Goal: Task Accomplishment & Management: Manage account settings

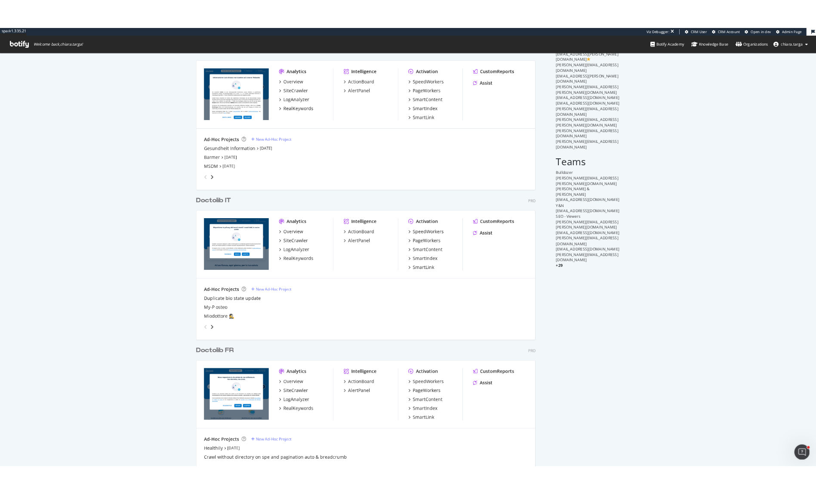
scroll to position [172, 0]
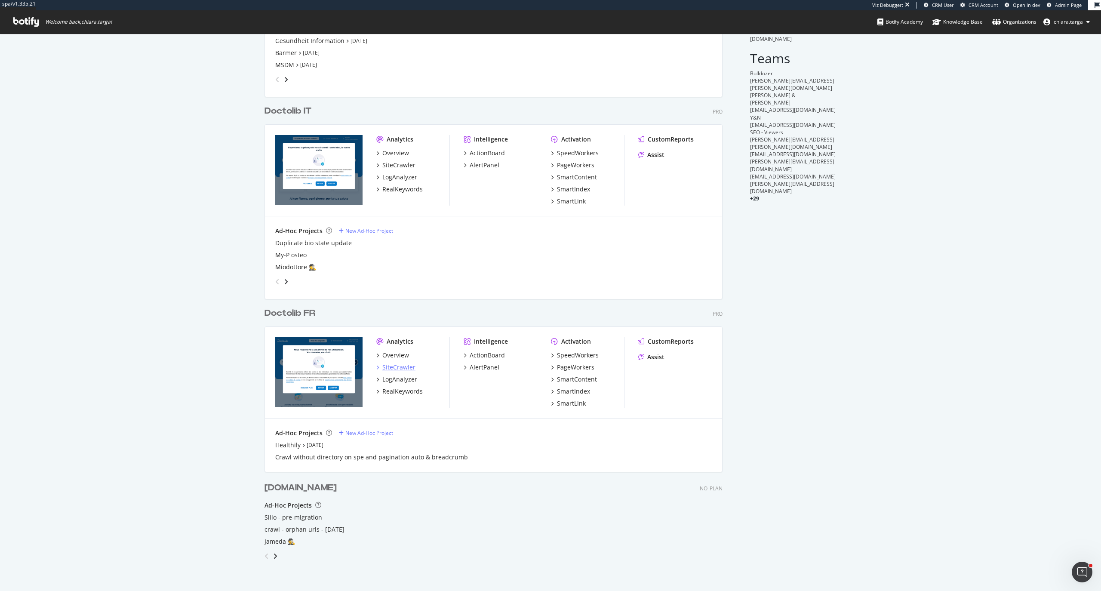
click at [401, 367] on div "SiteCrawler" at bounding box center [398, 367] width 33 height 9
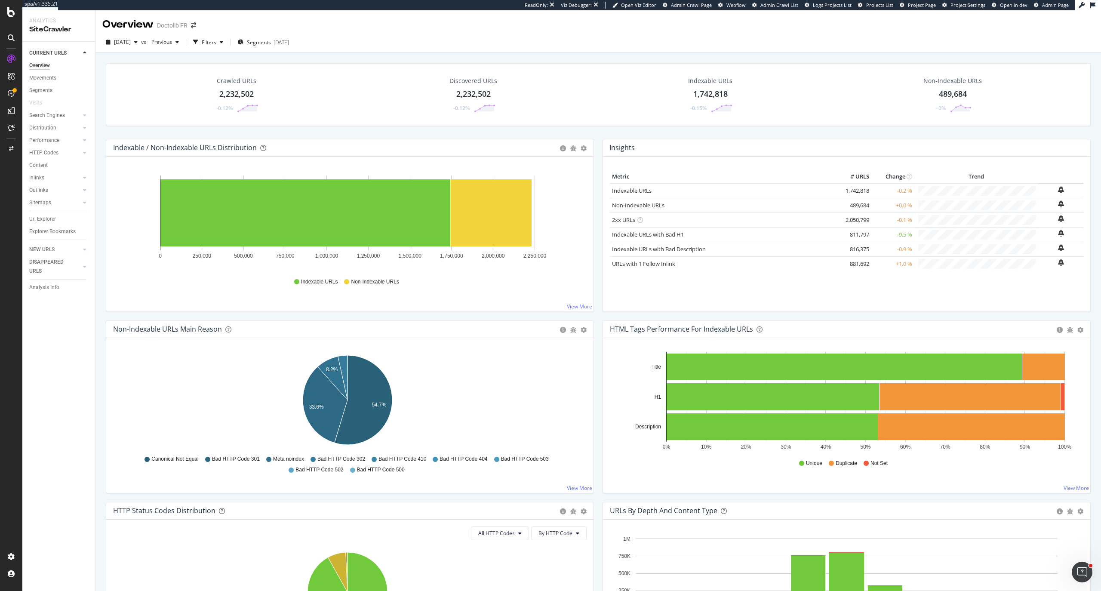
drag, startPoint x: 42, startPoint y: 179, endPoint x: 199, endPoint y: 34, distance: 213.9
click at [42, 179] on div "Inlinks" at bounding box center [36, 177] width 15 height 9
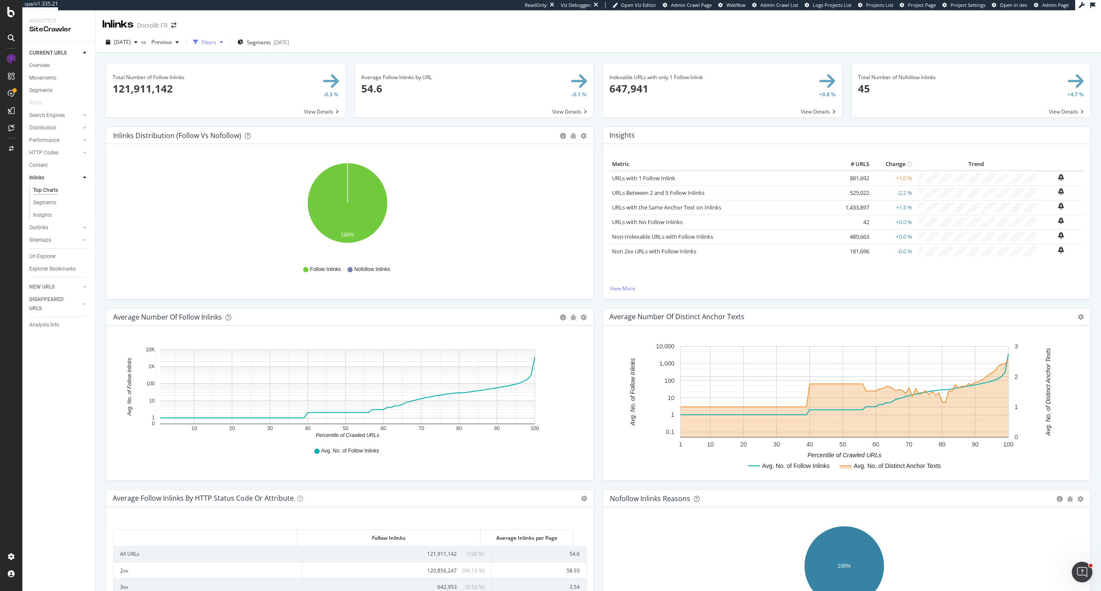
click at [216, 43] on div "Filters" at bounding box center [209, 42] width 15 height 7
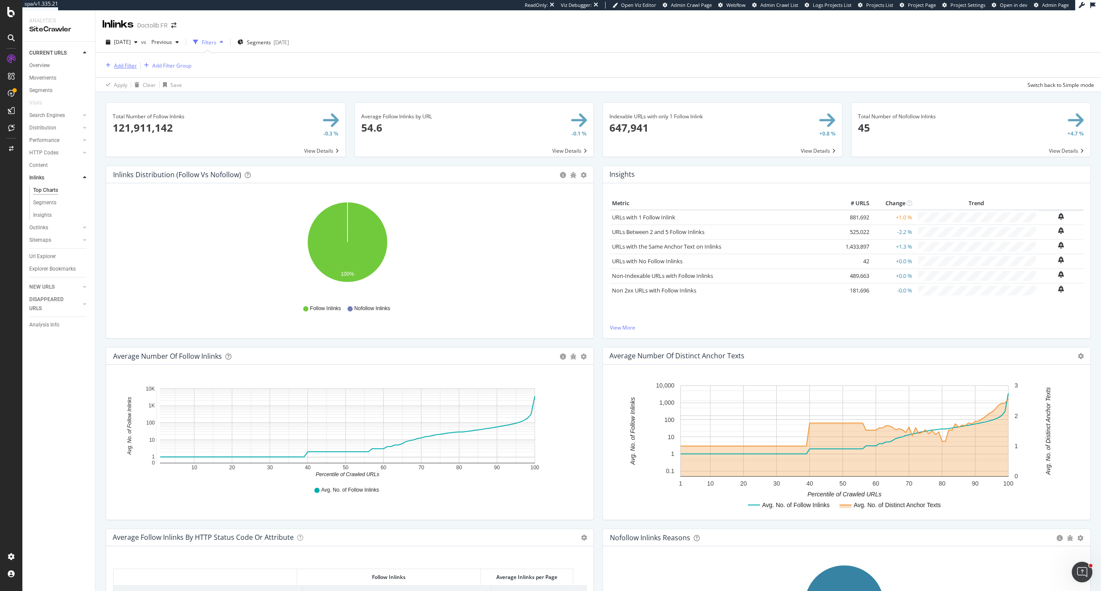
click at [112, 69] on div "Add Filter" at bounding box center [119, 65] width 34 height 9
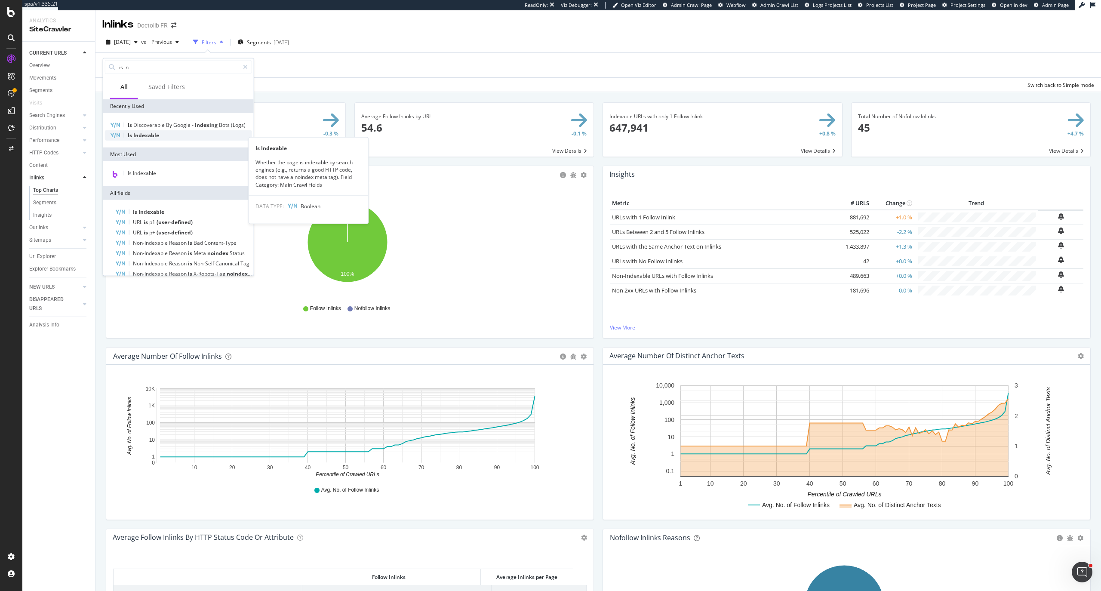
type input "is in"
click at [163, 141] on div "Is Indexable" at bounding box center [178, 135] width 147 height 10
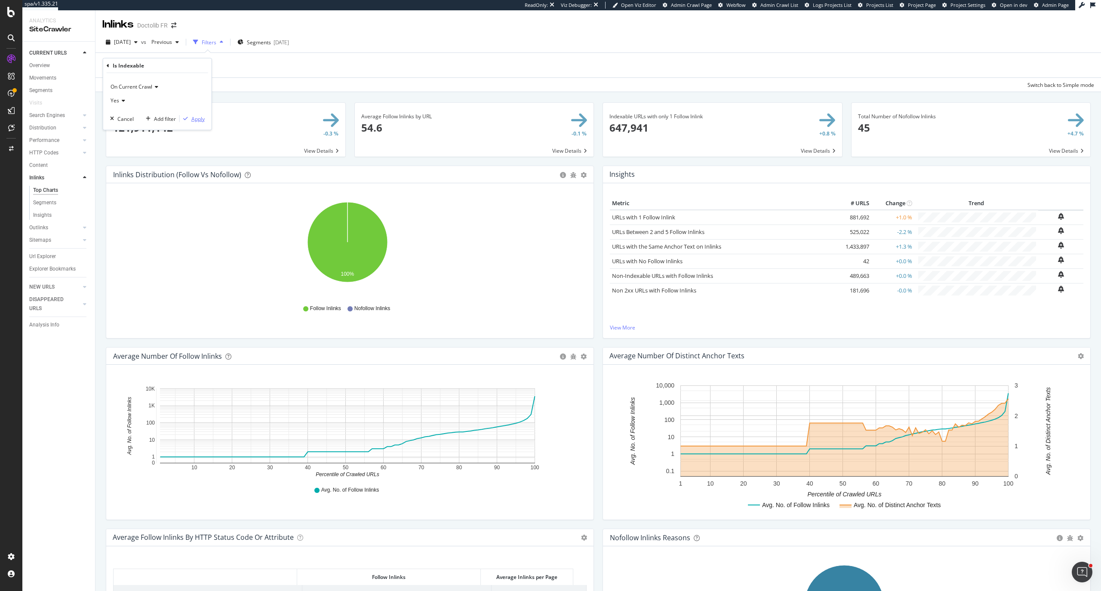
click at [202, 116] on div "Apply" at bounding box center [197, 118] width 13 height 7
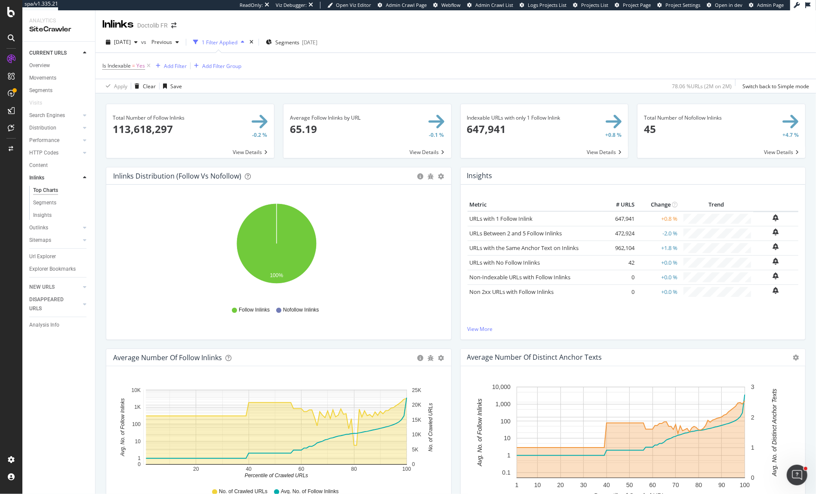
drag, startPoint x: 57, startPoint y: 114, endPoint x: 104, endPoint y: 31, distance: 94.8
click at [57, 114] on div "Search Engines" at bounding box center [47, 115] width 36 height 9
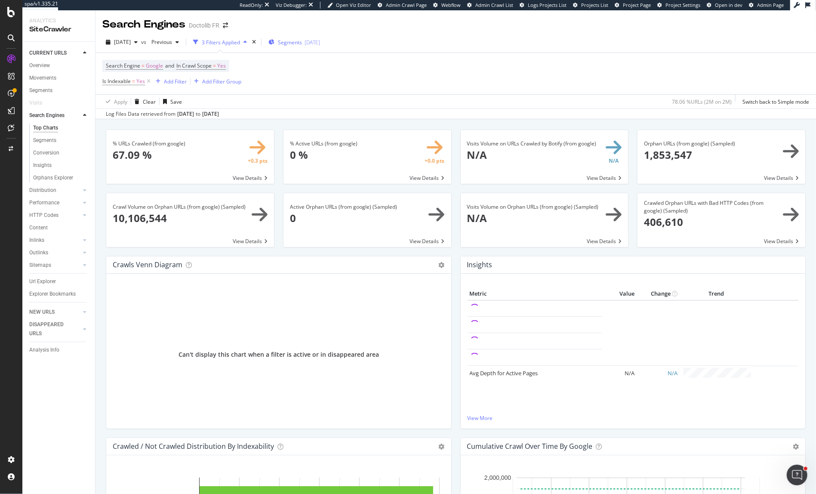
click at [317, 43] on div "Segments 2025-08-12" at bounding box center [294, 42] width 52 height 7
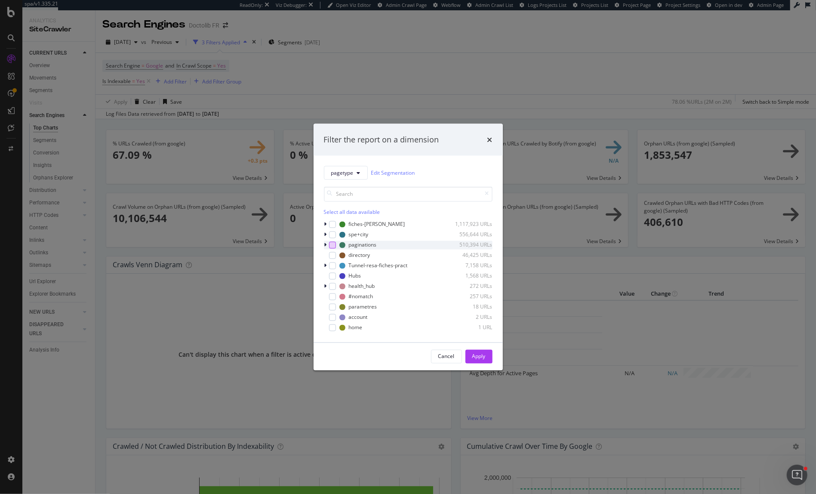
click at [331, 246] on div "modal" at bounding box center [332, 244] width 7 height 7
click at [476, 357] on div "Apply" at bounding box center [478, 356] width 13 height 7
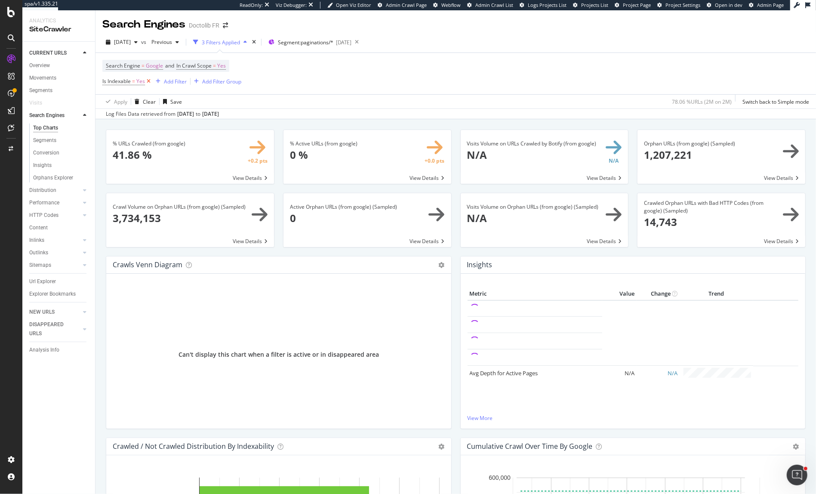
click at [150, 83] on icon at bounding box center [148, 81] width 7 height 9
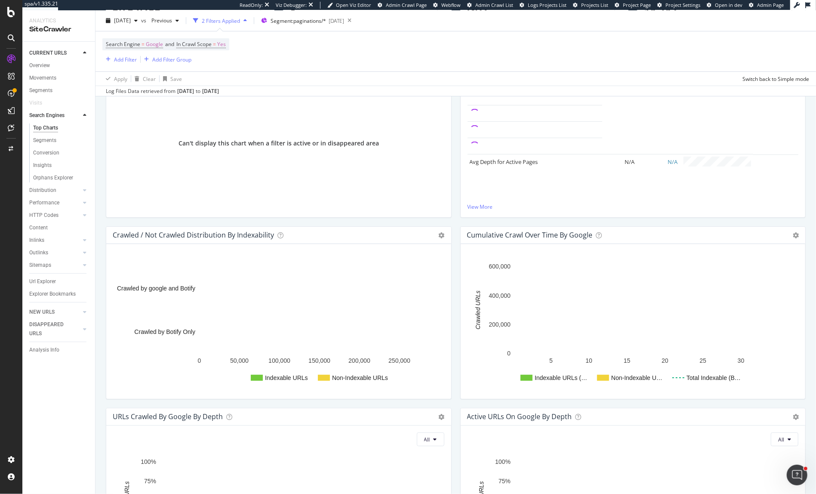
scroll to position [229, 0]
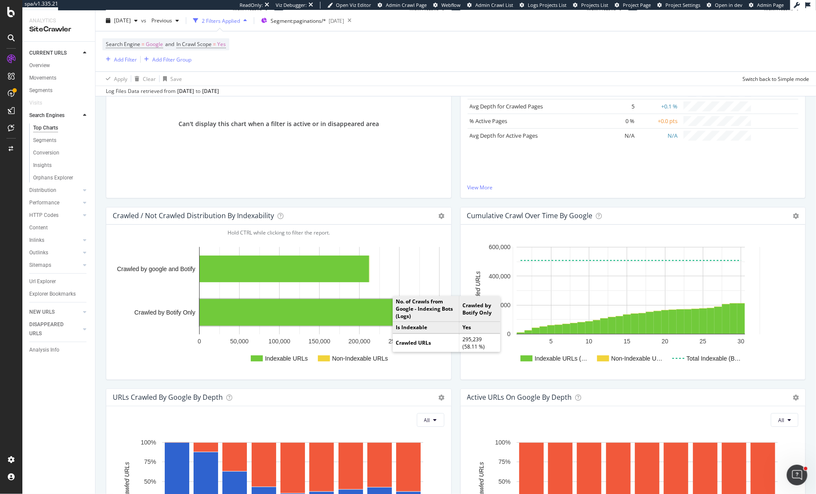
click at [383, 317] on rect "A chart." at bounding box center [317, 312] width 236 height 27
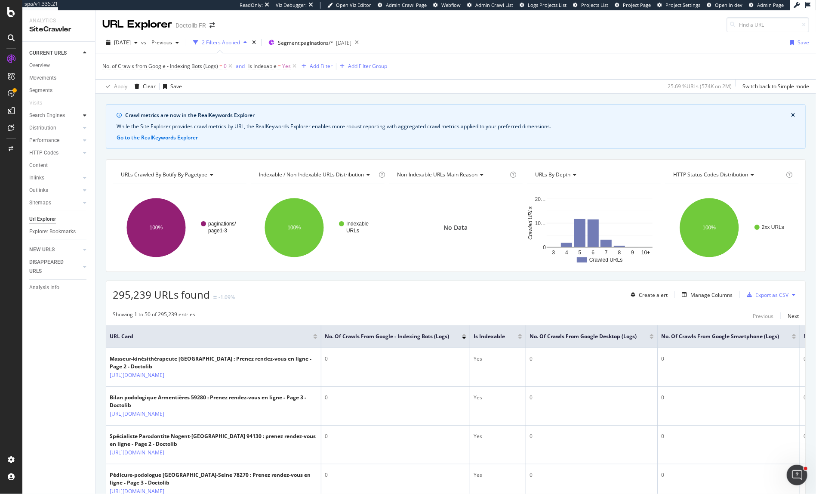
click at [84, 113] on icon at bounding box center [84, 115] width 3 height 5
click at [52, 176] on div "Orphans Explorer" at bounding box center [53, 177] width 40 height 9
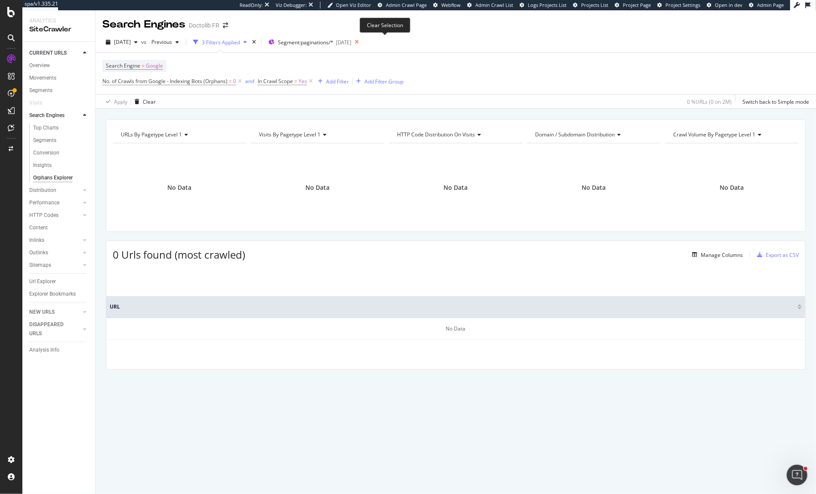
click at [362, 43] on icon at bounding box center [356, 42] width 11 height 12
click at [258, 45] on div "times" at bounding box center [253, 42] width 7 height 9
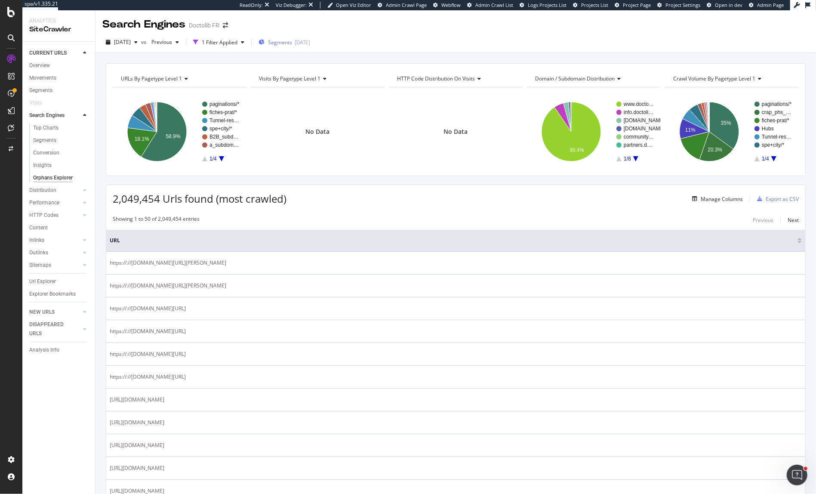
click at [292, 42] on span "Segments" at bounding box center [280, 42] width 24 height 7
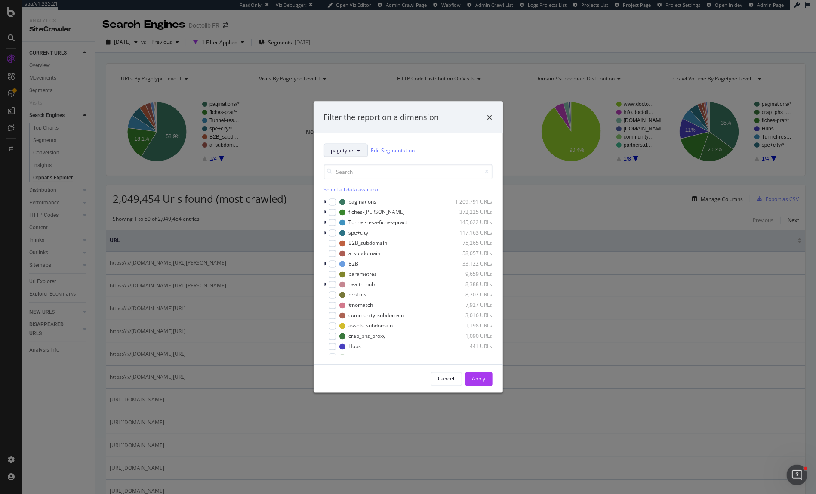
click at [351, 153] on span "pagetype" at bounding box center [342, 150] width 22 height 7
click at [398, 168] on input "modal" at bounding box center [408, 171] width 169 height 15
click at [487, 117] on icon "times" at bounding box center [489, 117] width 5 height 7
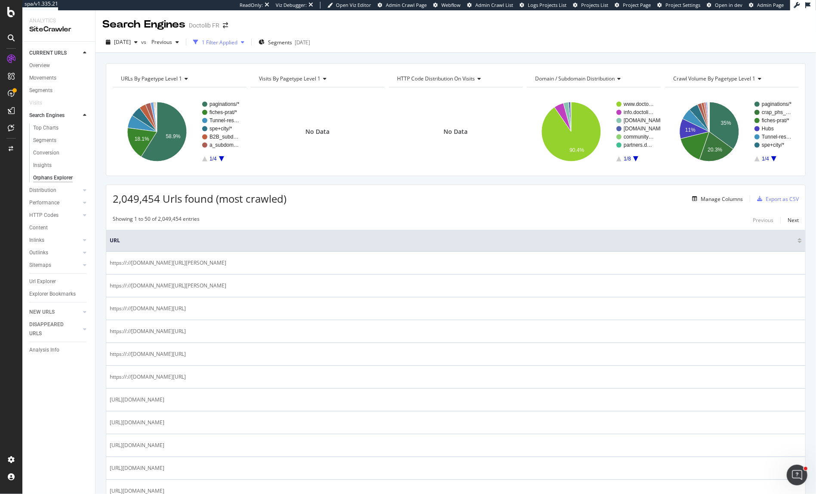
click at [237, 40] on div "1 Filter Applied" at bounding box center [220, 42] width 36 height 7
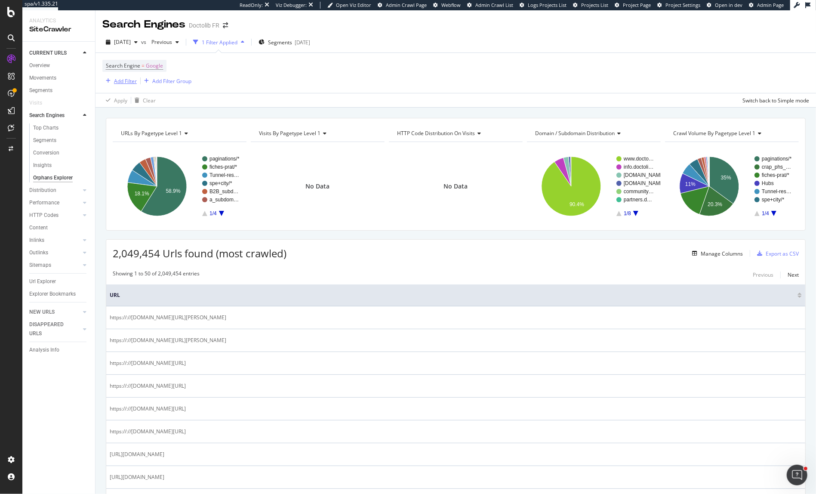
click at [127, 82] on div "Add Filter" at bounding box center [125, 80] width 23 height 7
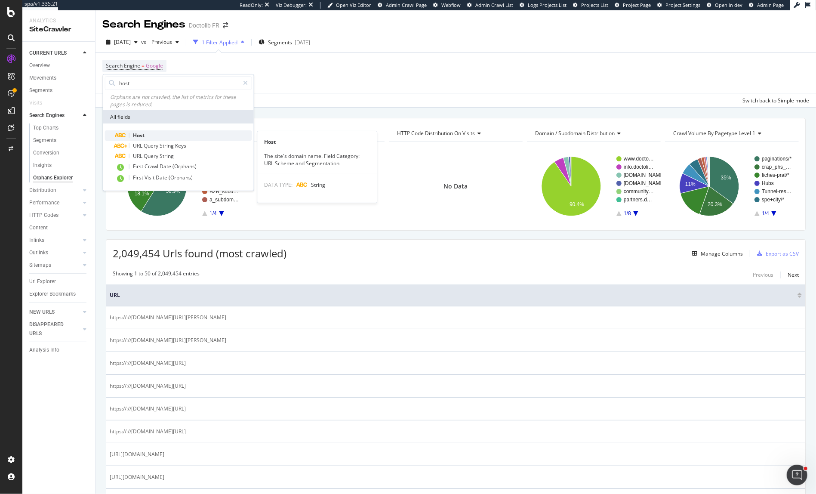
type input "host"
click at [163, 138] on div "Host" at bounding box center [183, 135] width 137 height 10
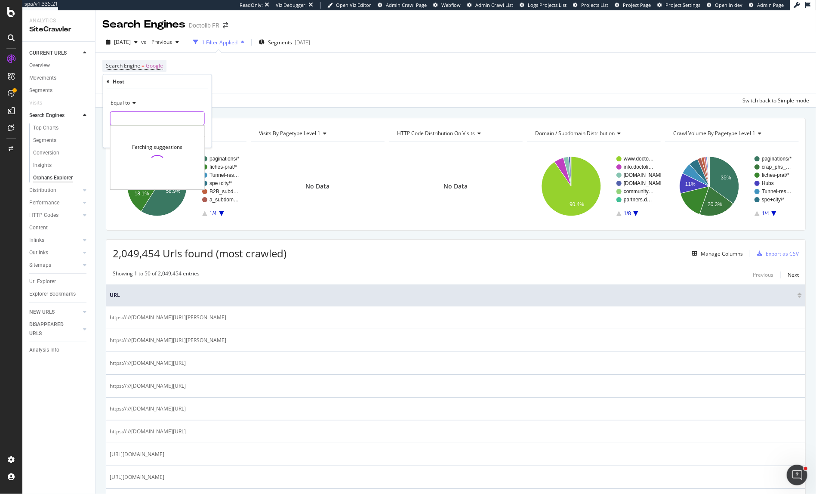
click at [145, 124] on input "text" at bounding box center [157, 118] width 94 height 14
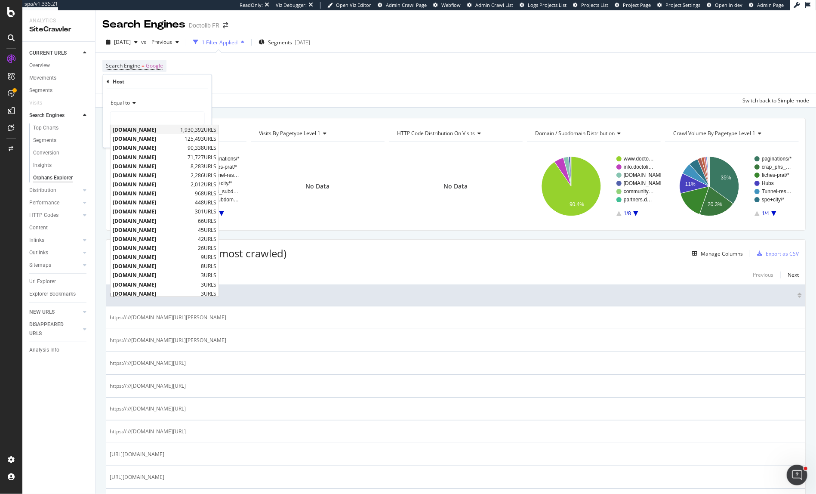
click at [145, 131] on span "www.doctolib.fr" at bounding box center [145, 129] width 65 height 7
type input "www.doctolib.fr"
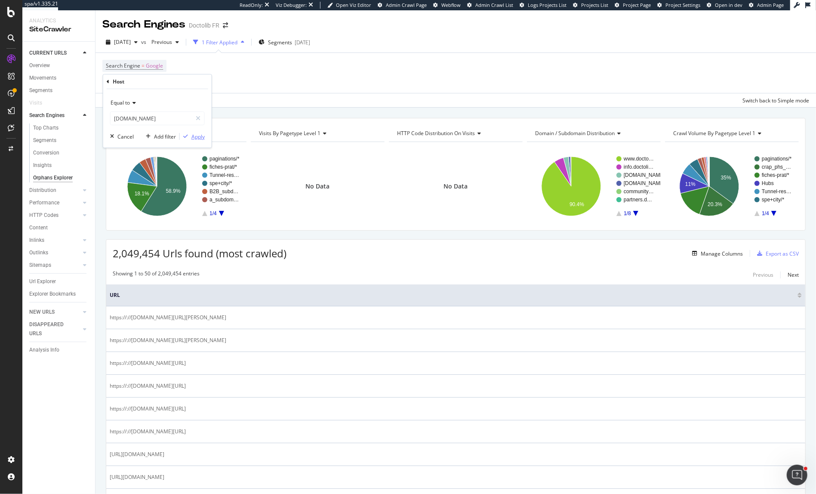
click at [191, 134] on div "Apply" at bounding box center [197, 136] width 13 height 7
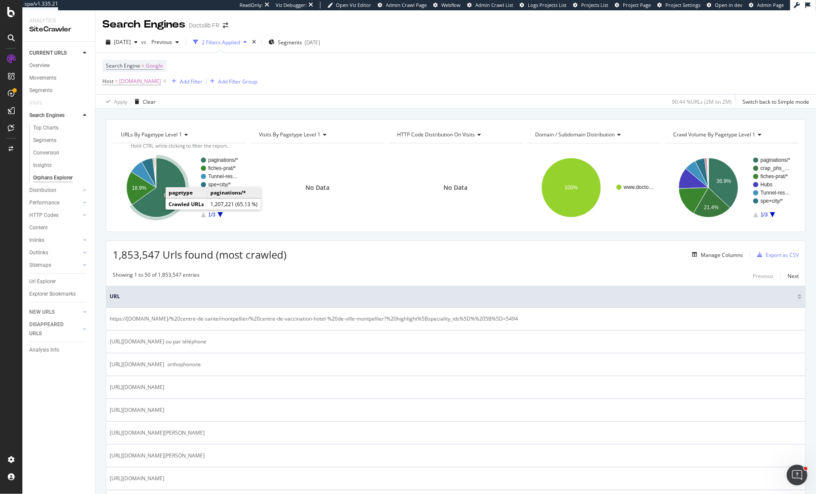
click at [153, 212] on icon "A chart." at bounding box center [159, 187] width 54 height 59
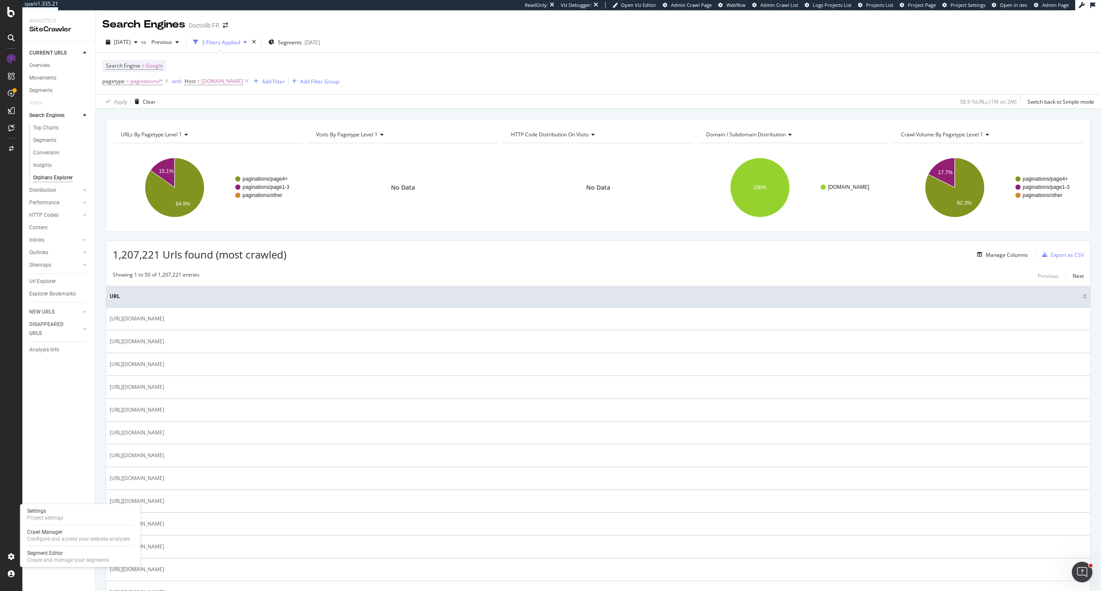
click at [55, 523] on div "Settings Project settings Crawl Manager Configure and access your website analy…" at bounding box center [80, 535] width 120 height 63
click at [58, 512] on div "Settings" at bounding box center [45, 510] width 36 height 7
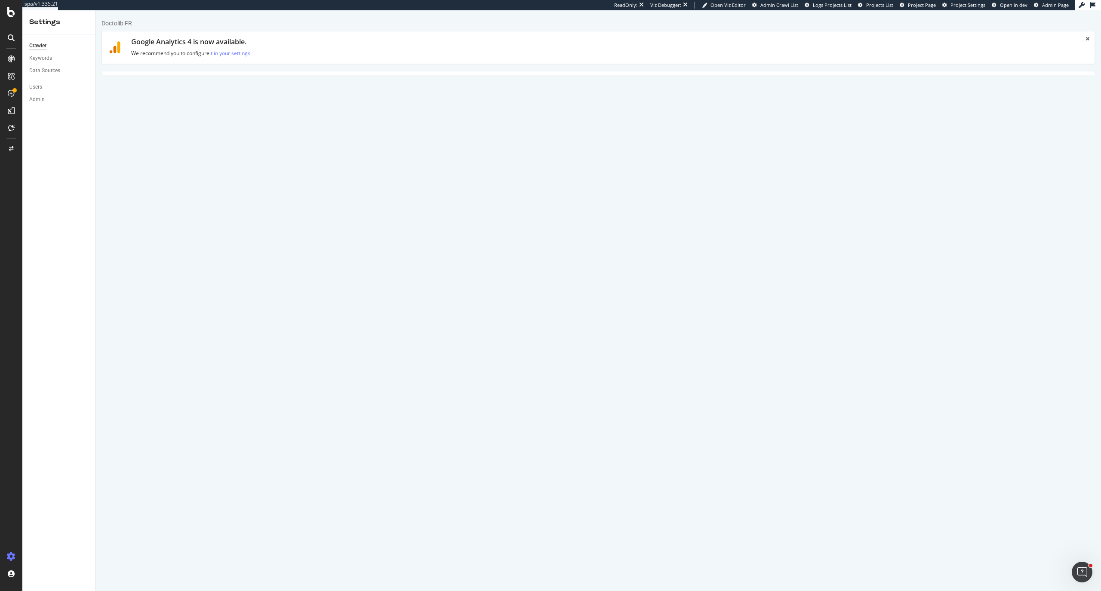
click at [166, 87] on link "Advanced Settings" at bounding box center [169, 83] width 66 height 24
click at [401, 529] on textarea at bounding box center [681, 506] width 814 height 80
click at [382, 516] on textarea at bounding box center [681, 506] width 814 height 80
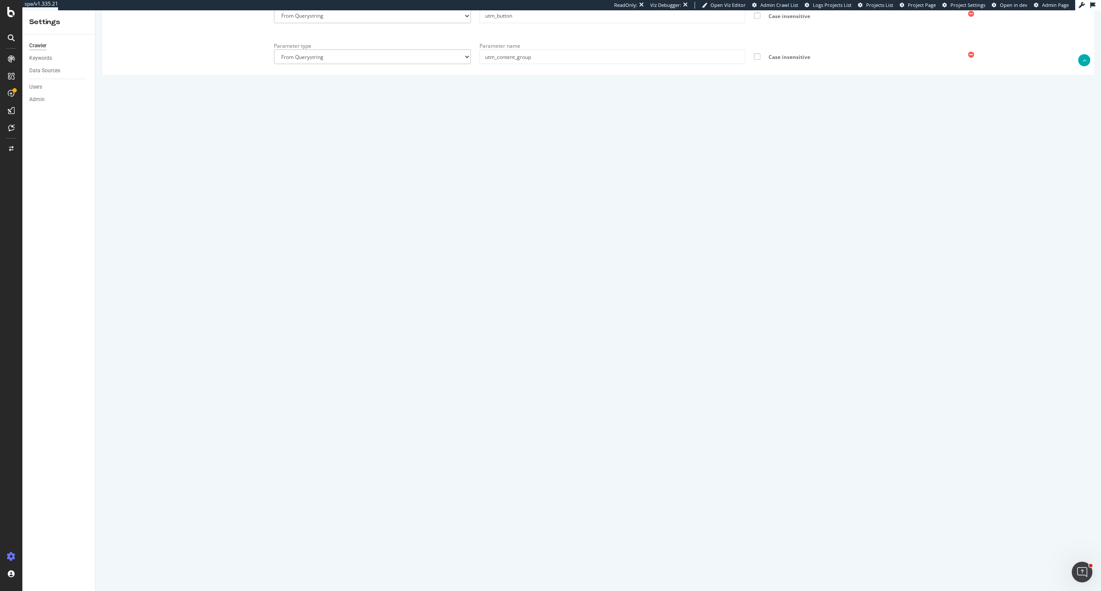
scroll to position [776, 0]
click at [555, 563] on button "Save" at bounding box center [565, 562] width 21 height 13
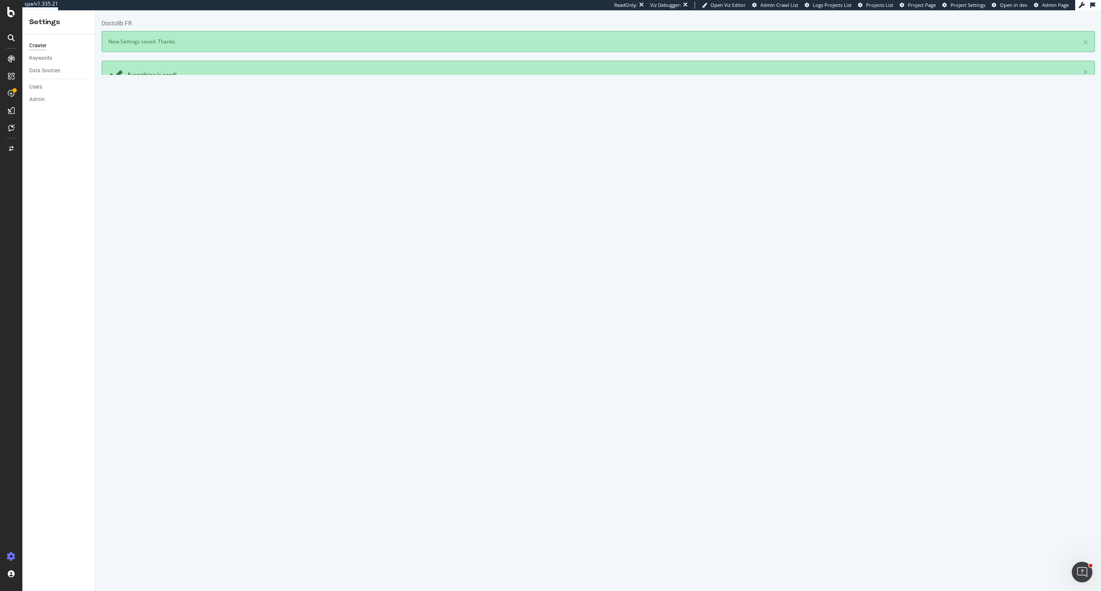
scroll to position [0, 0]
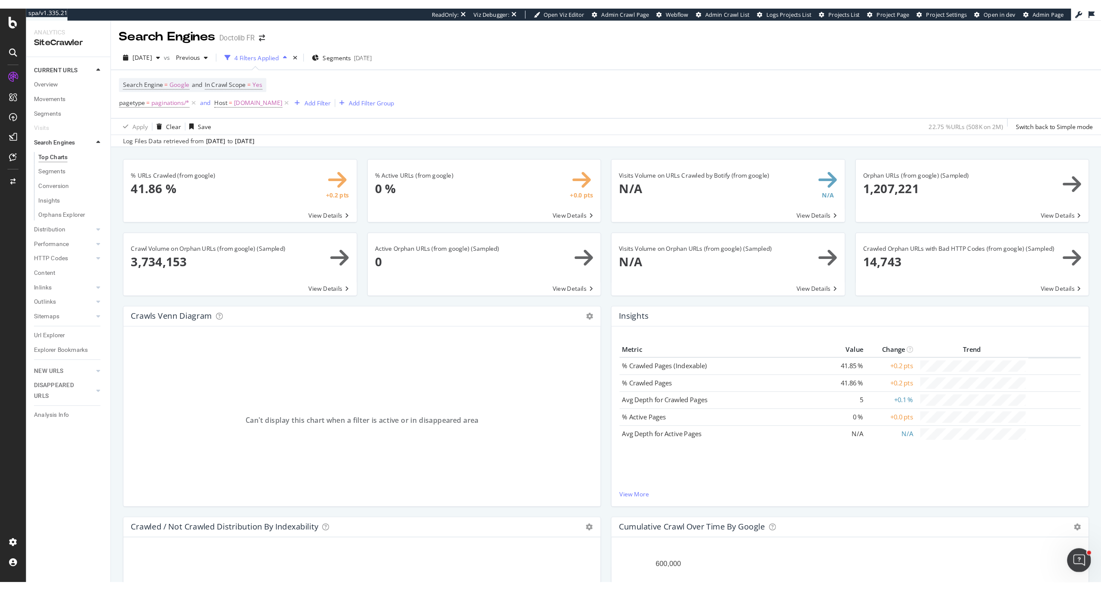
scroll to position [229, 0]
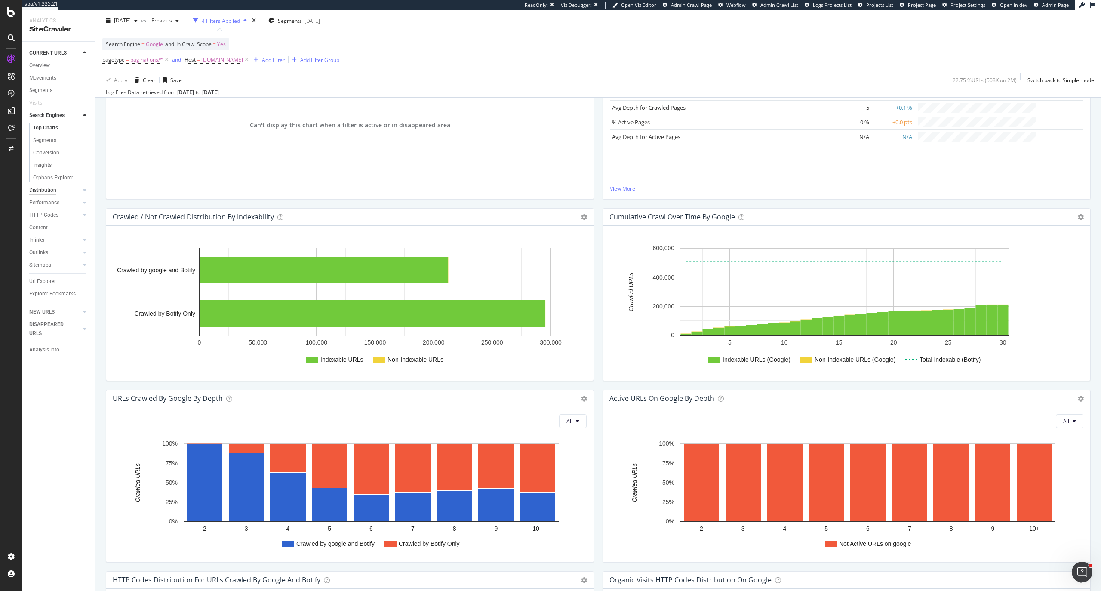
click at [47, 191] on div "Distribution" at bounding box center [42, 190] width 27 height 9
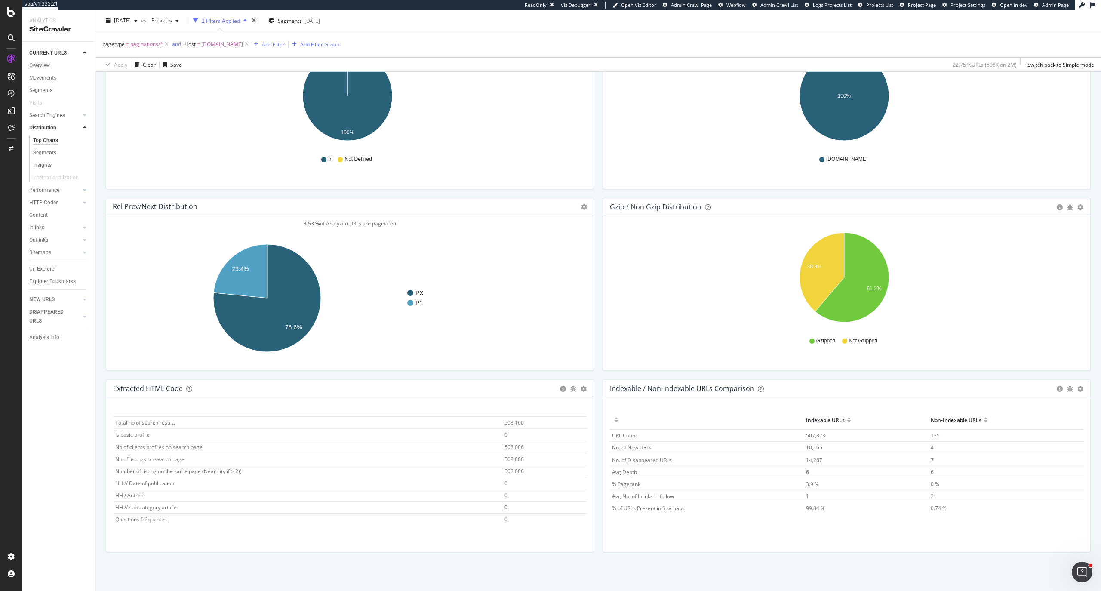
scroll to position [15, 0]
click at [258, 19] on div "times" at bounding box center [253, 20] width 7 height 9
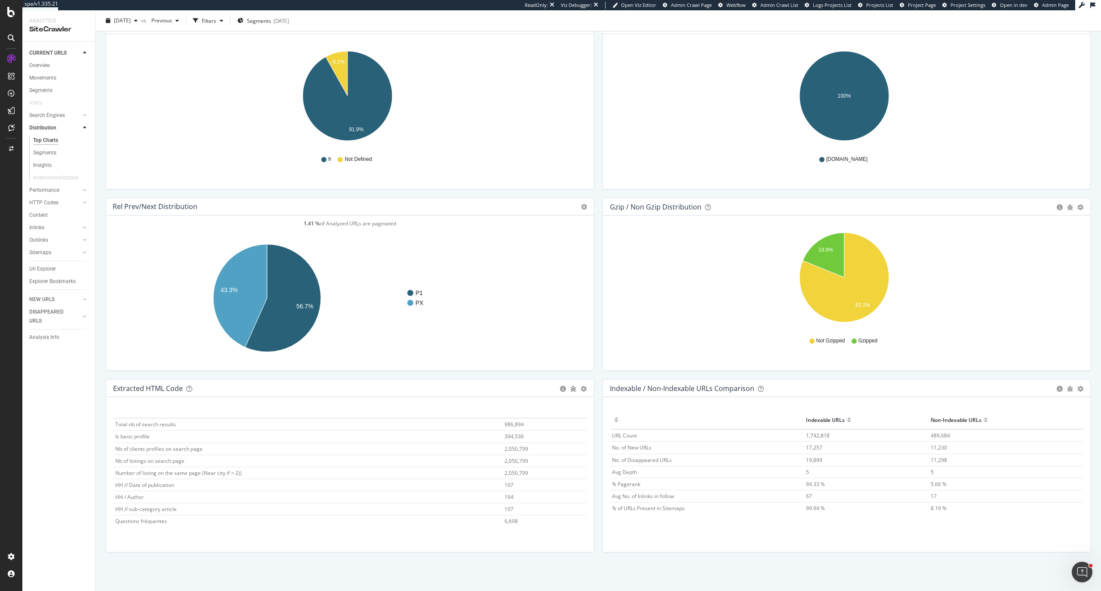
scroll to position [15, 0]
click at [505, 493] on span "6,698" at bounding box center [510, 518] width 13 height 7
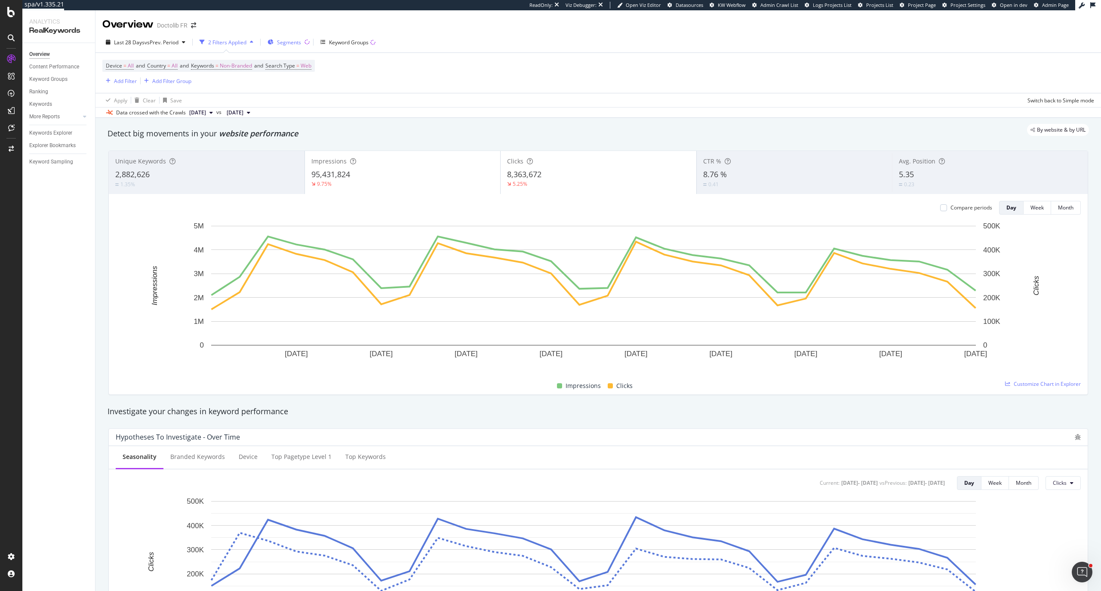
click at [300, 40] on span "Segments" at bounding box center [289, 42] width 24 height 7
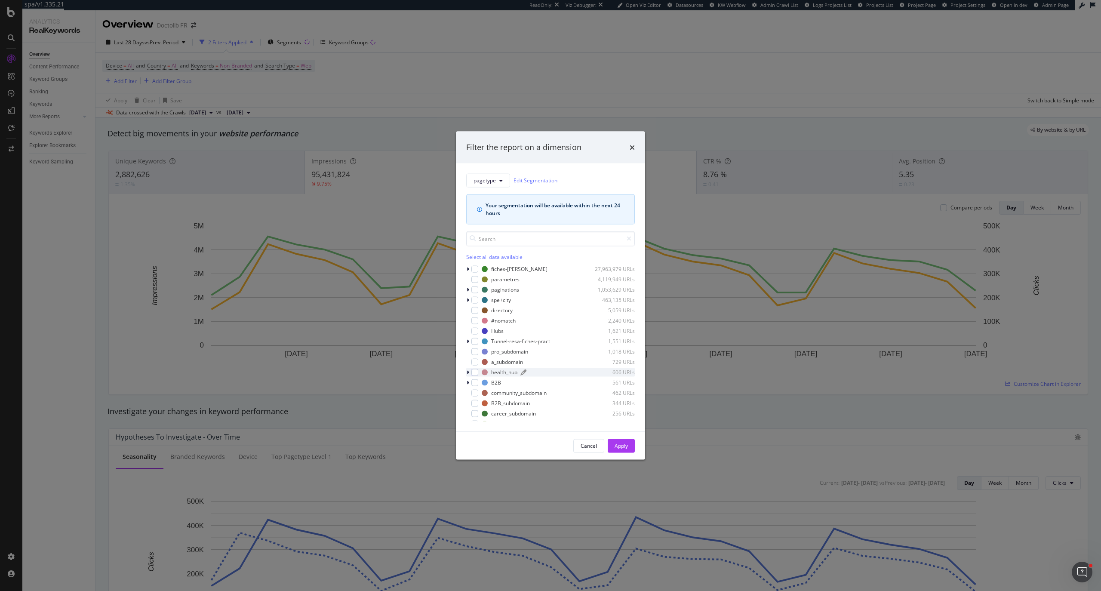
click at [496, 371] on div "health_hub" at bounding box center [504, 371] width 26 height 7
click at [476, 370] on div "modal" at bounding box center [474, 371] width 7 height 7
click at [620, 450] on div "Apply" at bounding box center [620, 445] width 13 height 13
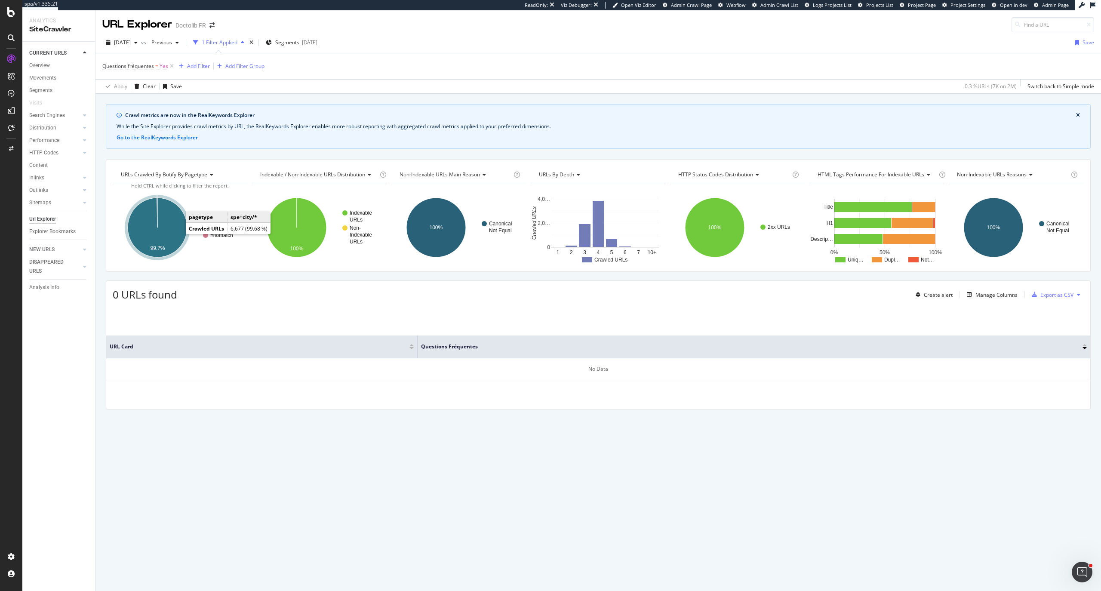
drag, startPoint x: 177, startPoint y: 234, endPoint x: 281, endPoint y: 334, distance: 144.1
click at [178, 223] on icon "A chart." at bounding box center [157, 227] width 59 height 59
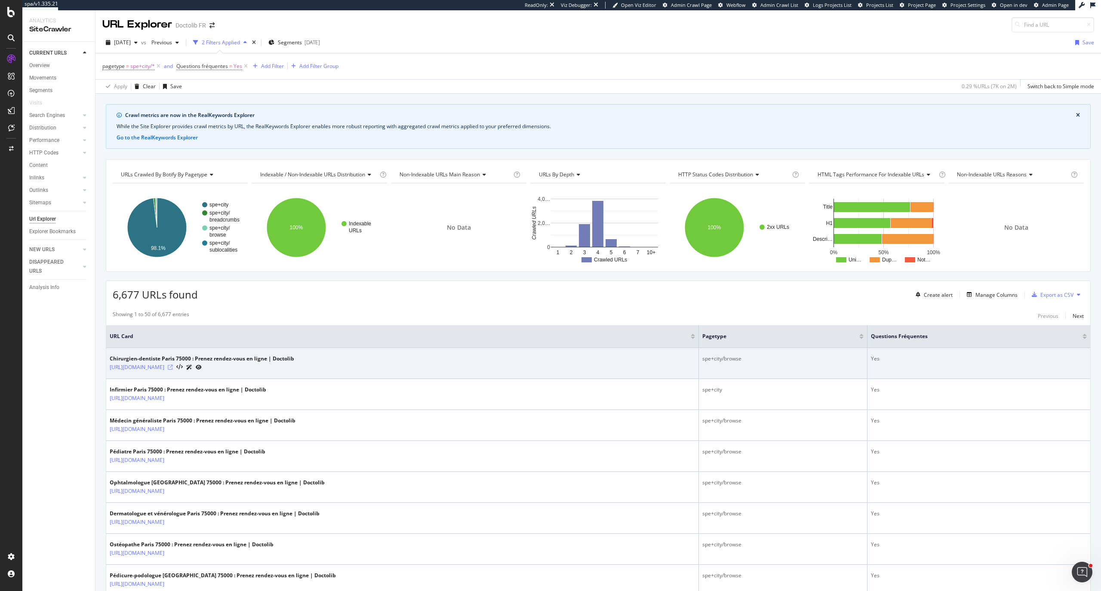
click at [173, 368] on icon at bounding box center [170, 367] width 5 height 5
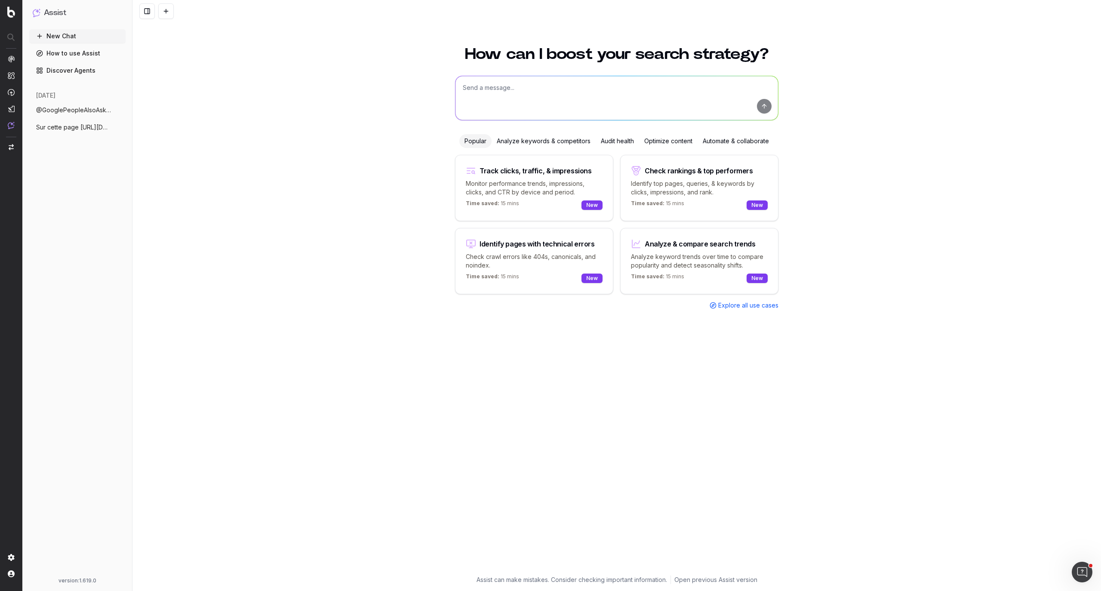
click at [70, 110] on span "@GooglePeopleAlsoAsk quelles sont les qu" at bounding box center [74, 110] width 76 height 9
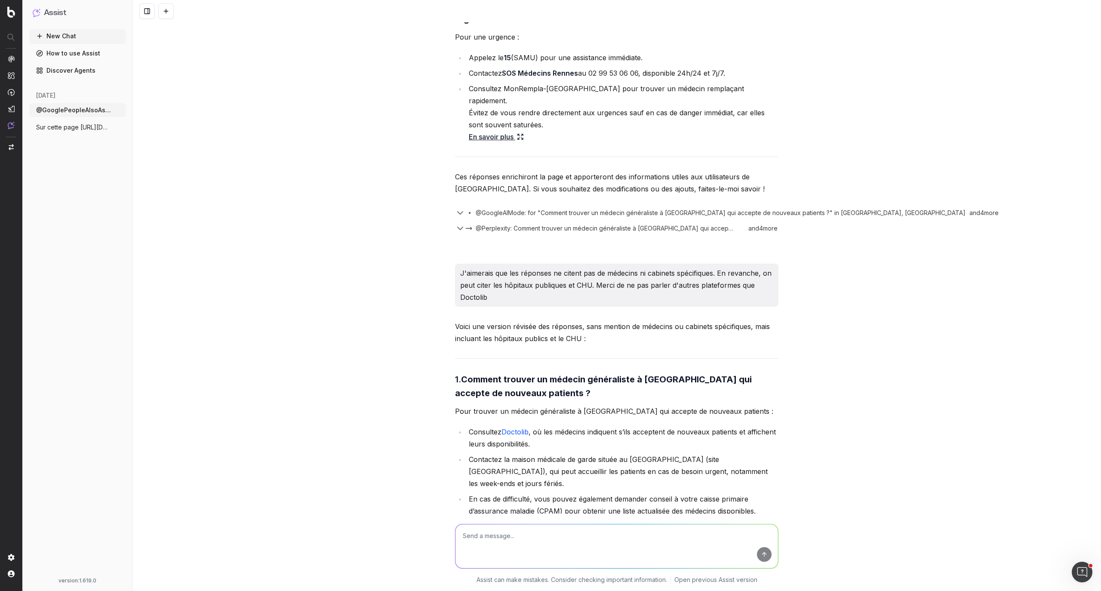
scroll to position [1064, 0]
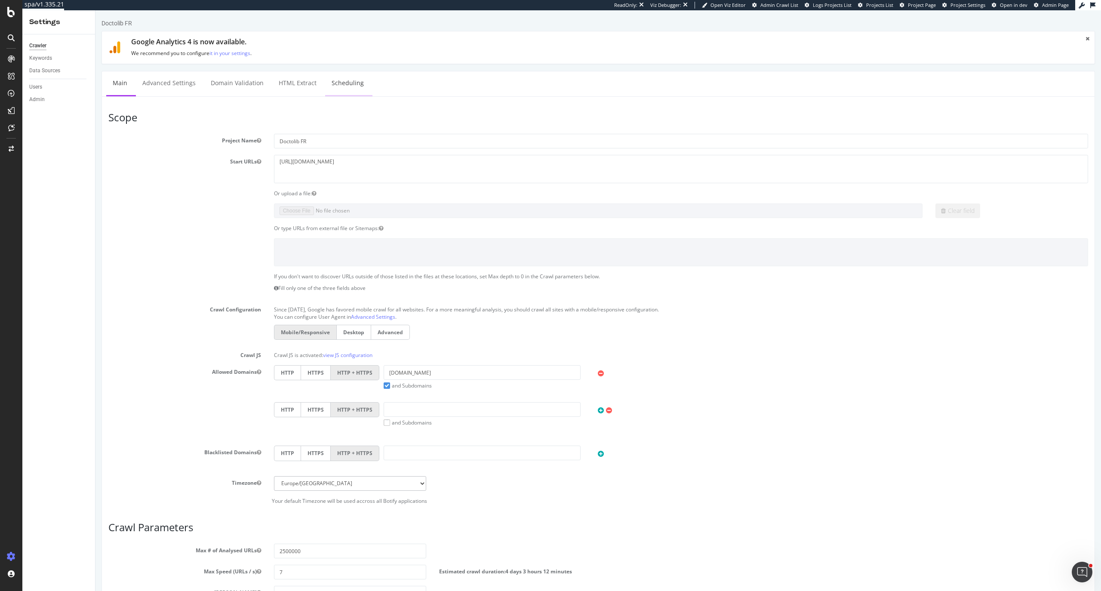
click at [348, 91] on link "Scheduling" at bounding box center [347, 83] width 45 height 24
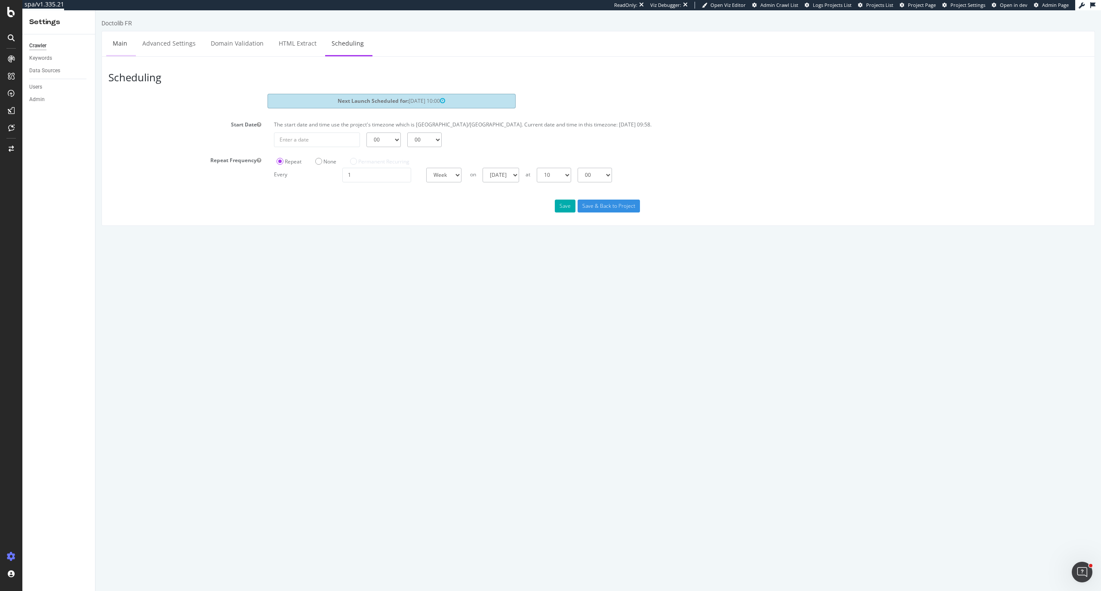
click at [134, 47] on li "Main" at bounding box center [121, 43] width 30 height 25
click at [117, 46] on link "Main" at bounding box center [120, 43] width 28 height 24
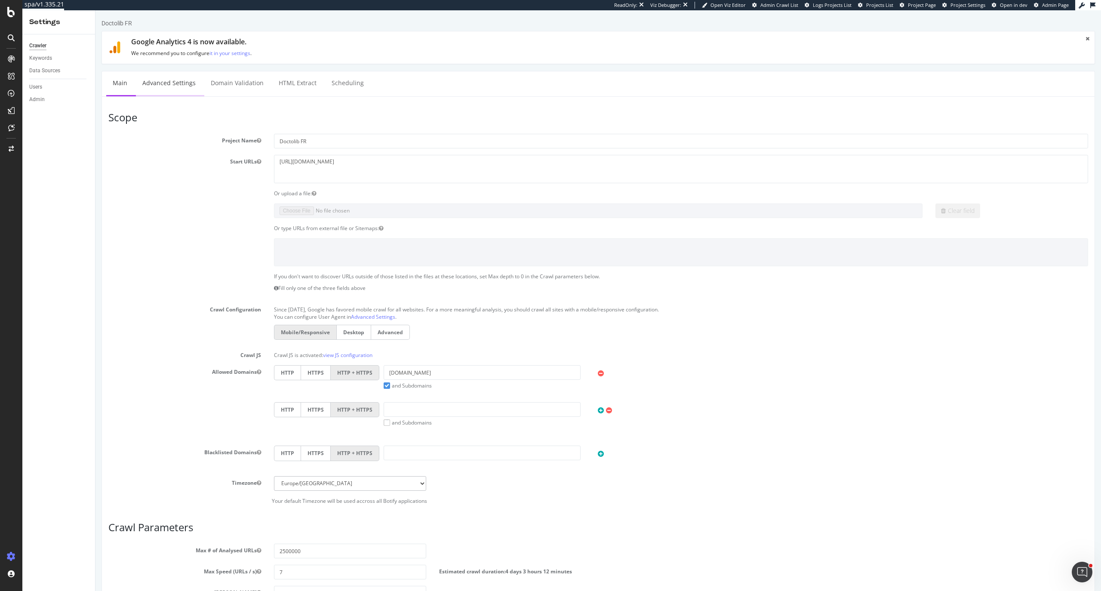
click at [193, 92] on link "Advanced Settings" at bounding box center [169, 83] width 66 height 24
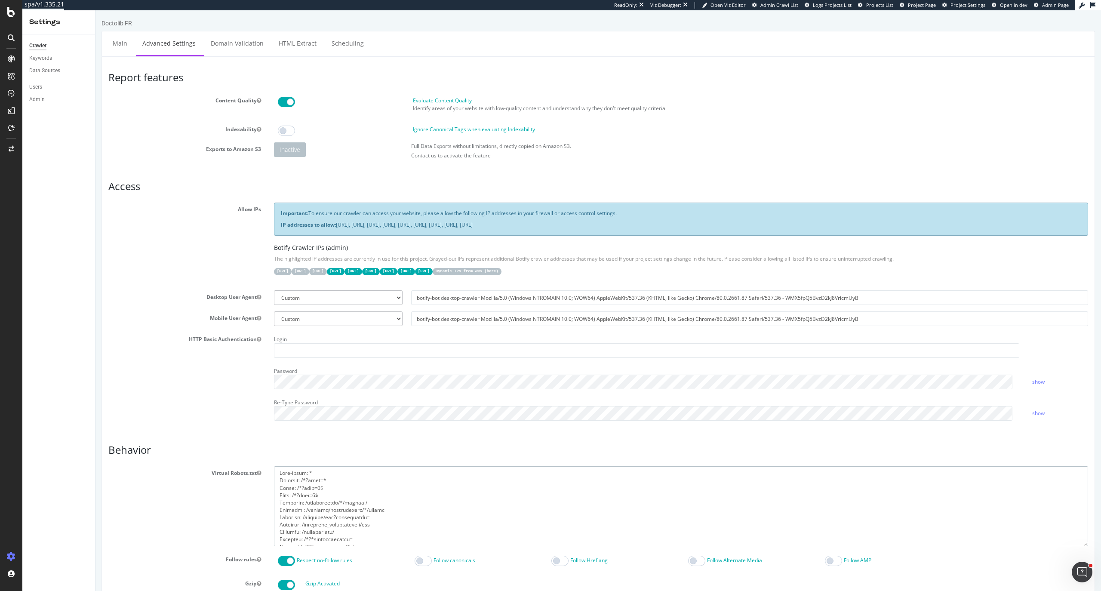
click at [441, 529] on textarea at bounding box center [681, 506] width 814 height 80
click at [322, 508] on textarea at bounding box center [681, 506] width 814 height 80
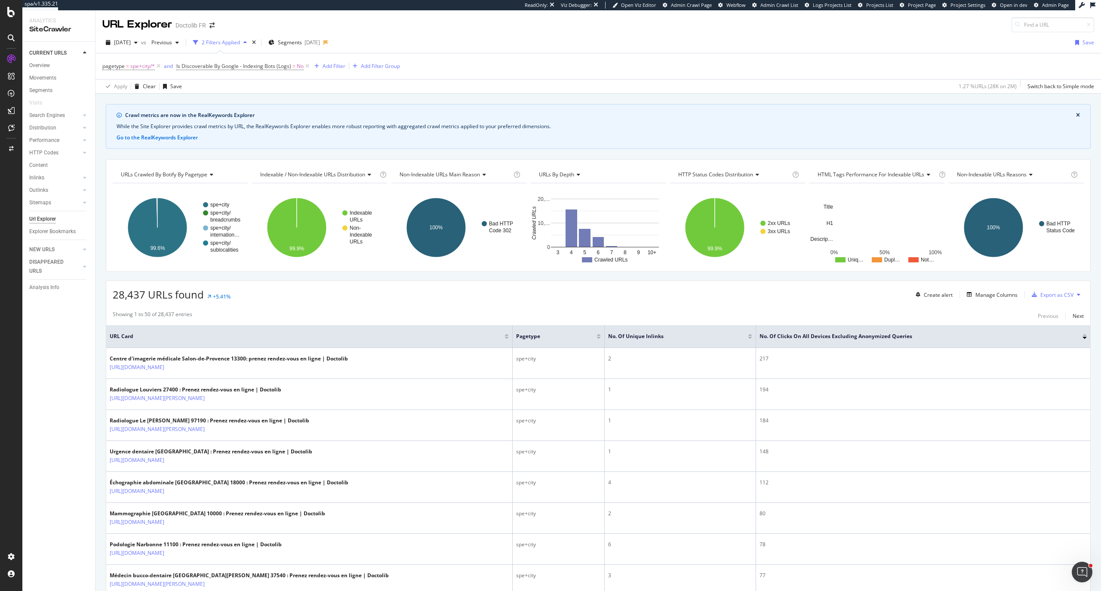
scroll to position [114, 0]
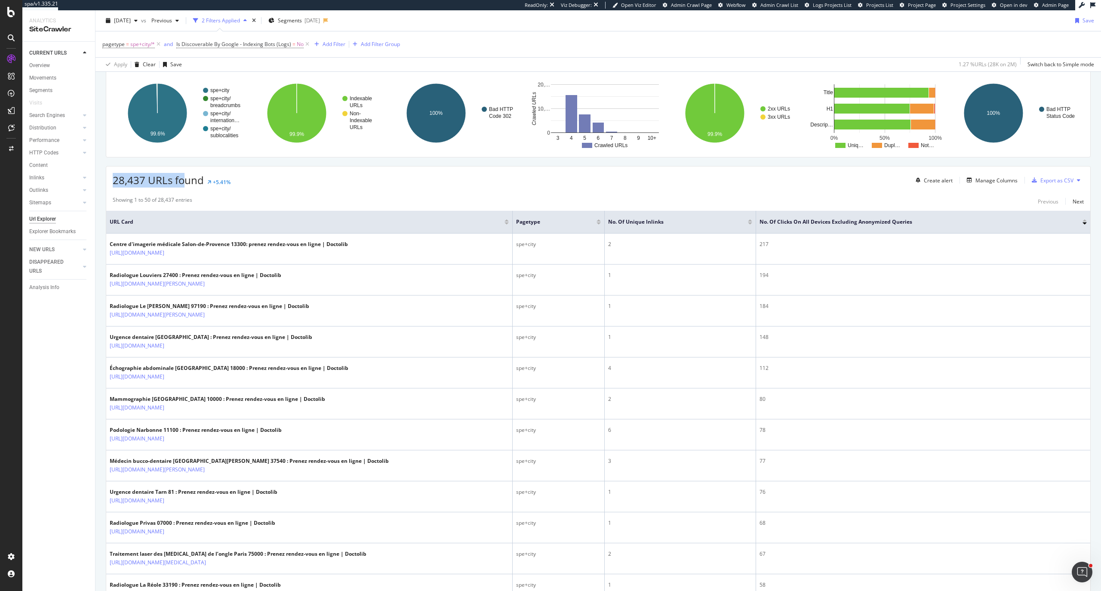
drag, startPoint x: 114, startPoint y: 184, endPoint x: 182, endPoint y: 183, distance: 67.9
click at [182, 183] on span "28,437 URLs found" at bounding box center [158, 180] width 91 height 14
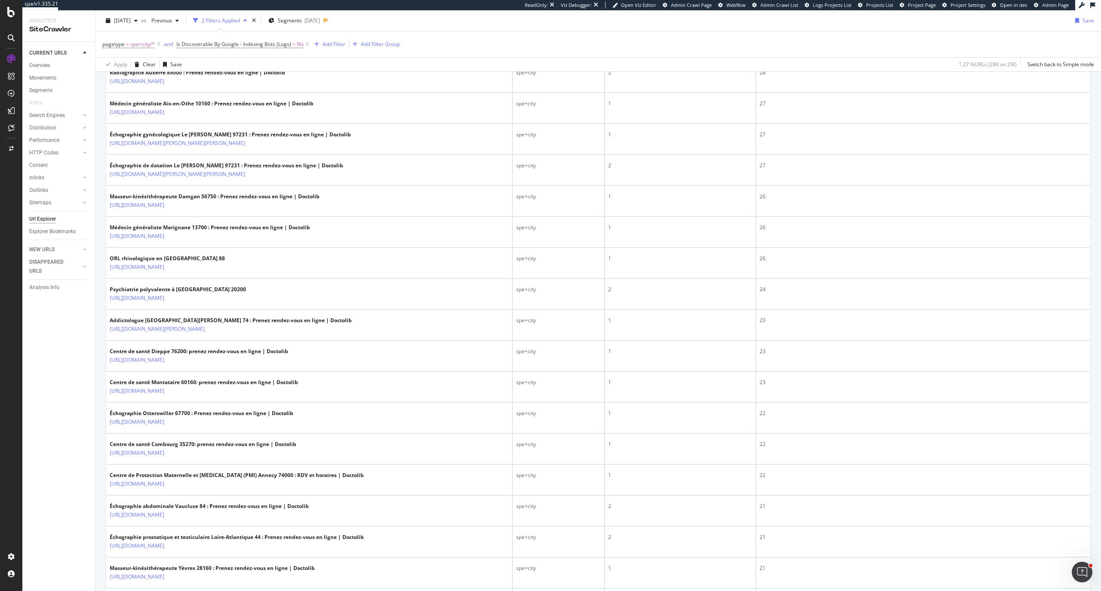
scroll to position [1364, 0]
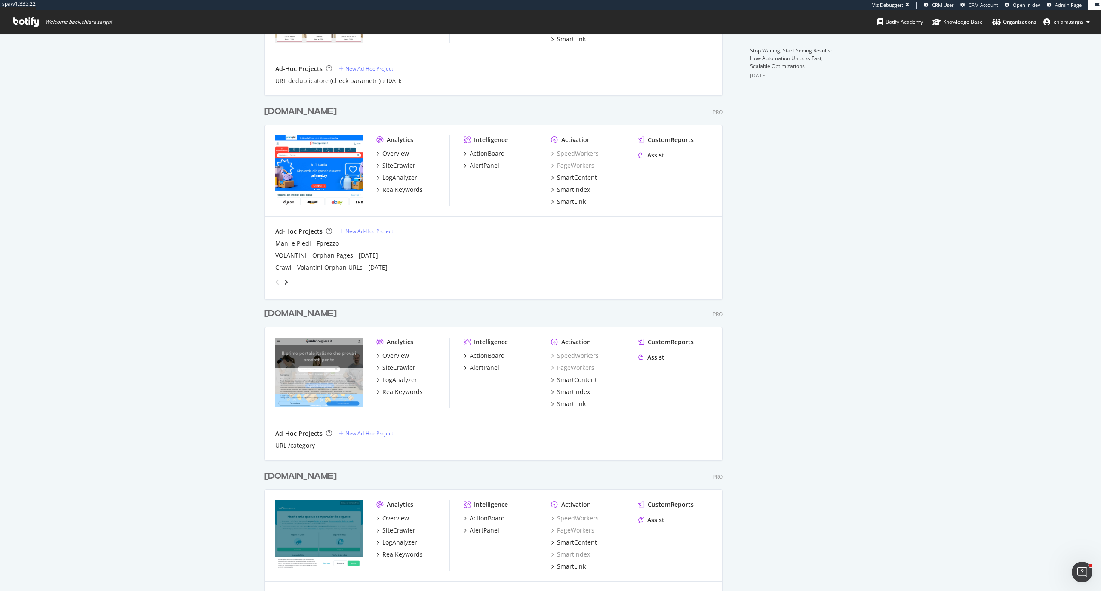
scroll to position [401, 0]
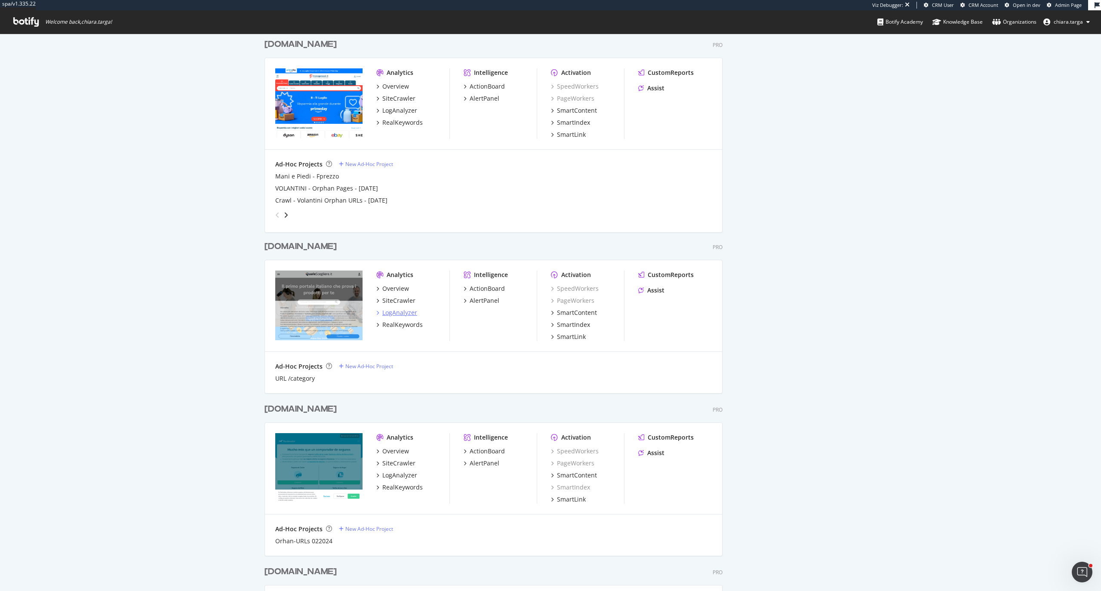
click at [396, 312] on div "LogAnalyzer" at bounding box center [399, 312] width 35 height 9
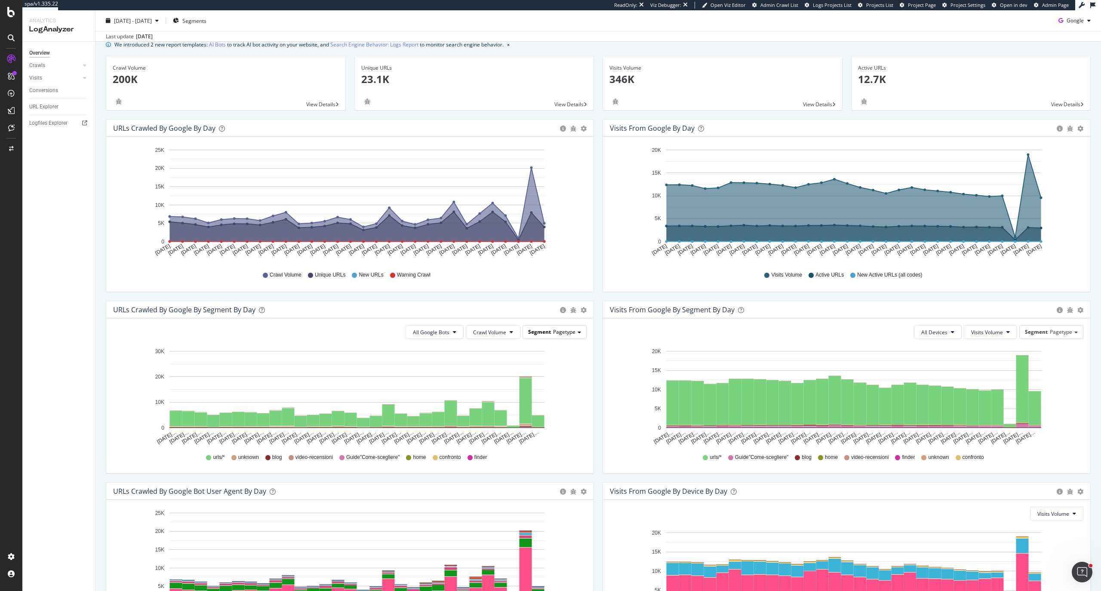
scroll to position [22, 0]
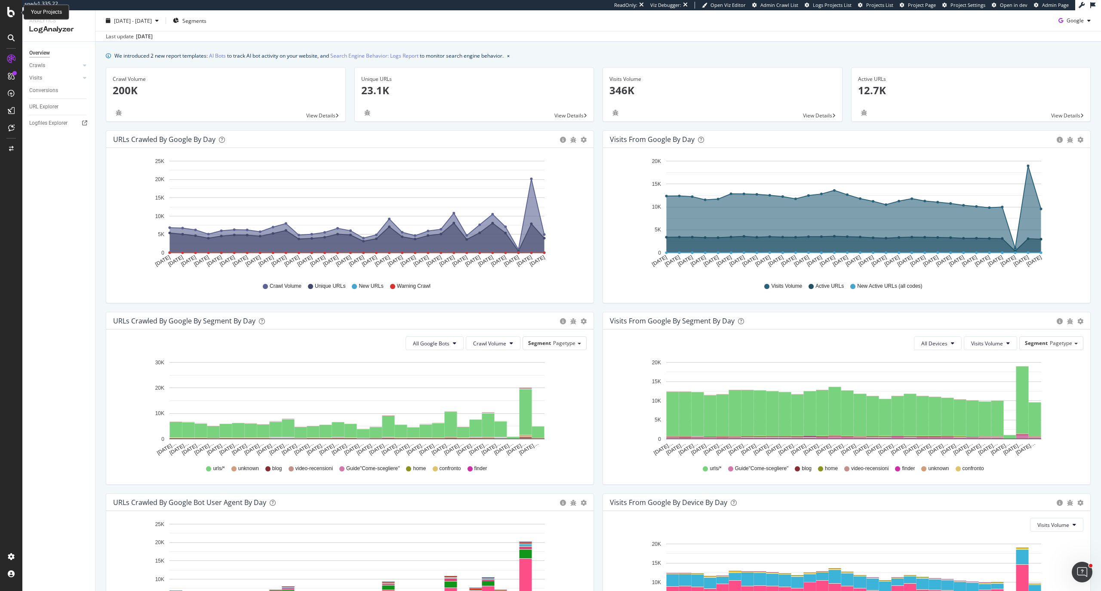
click at [10, 14] on icon at bounding box center [11, 12] width 8 height 10
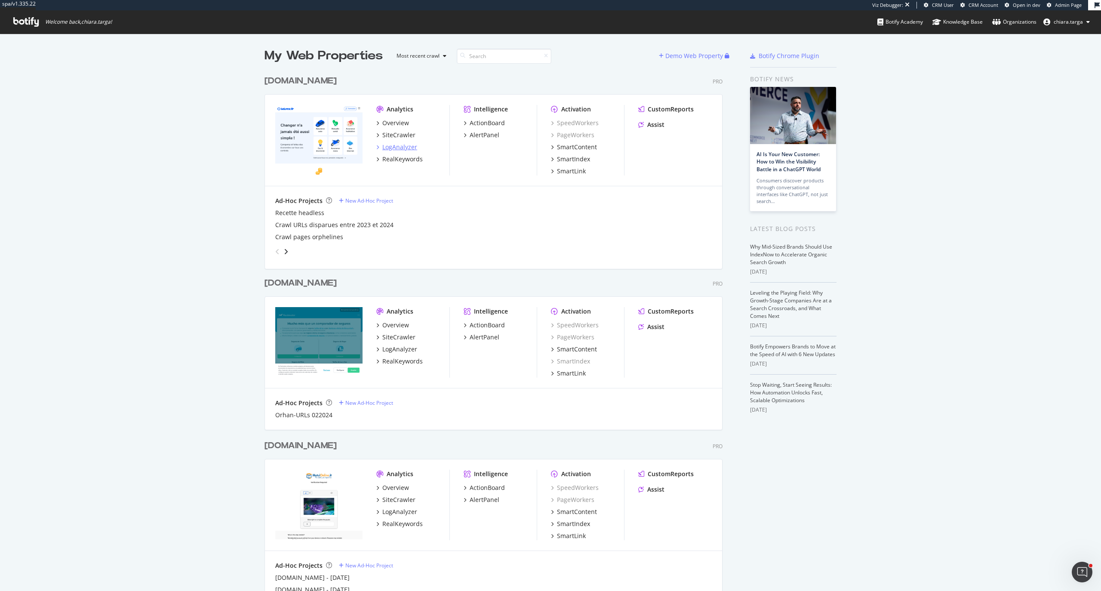
click at [400, 145] on div "LogAnalyzer" at bounding box center [399, 147] width 35 height 9
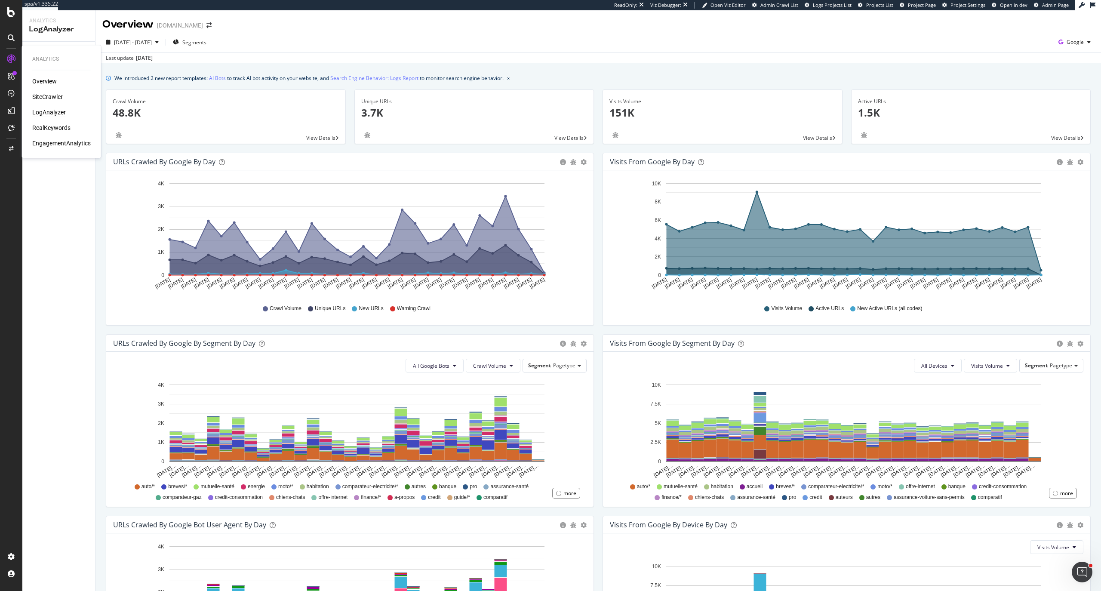
drag, startPoint x: 82, startPoint y: 143, endPoint x: 14, endPoint y: 174, distance: 74.7
click at [82, 143] on div "EngagementAnalytics" at bounding box center [61, 143] width 58 height 9
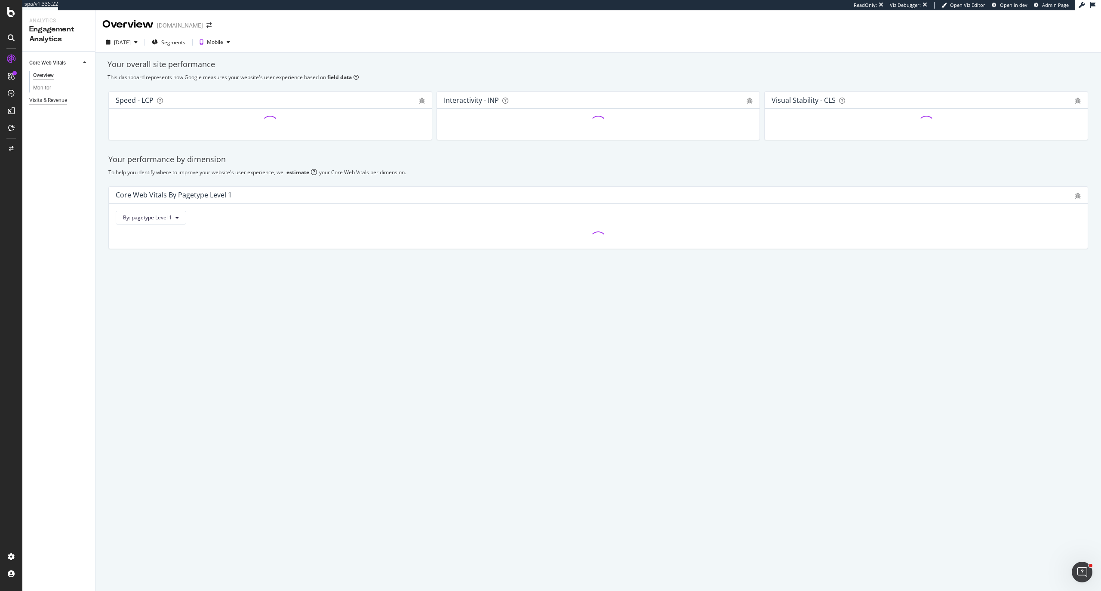
click at [50, 101] on div "Visits & Revenue" at bounding box center [48, 100] width 38 height 9
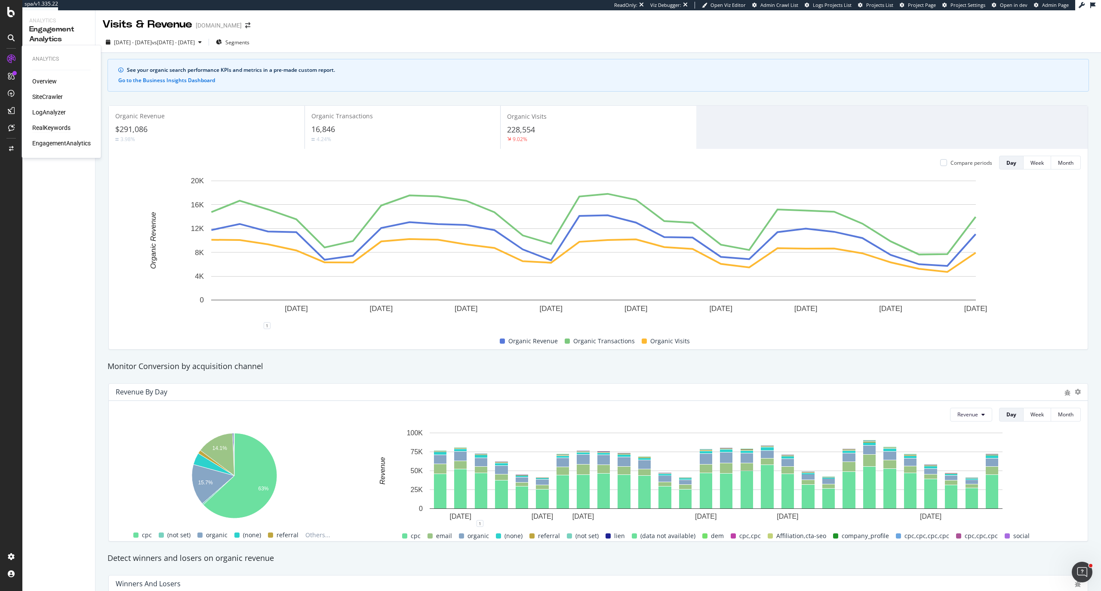
click at [62, 129] on div "RealKeywords" at bounding box center [51, 127] width 38 height 9
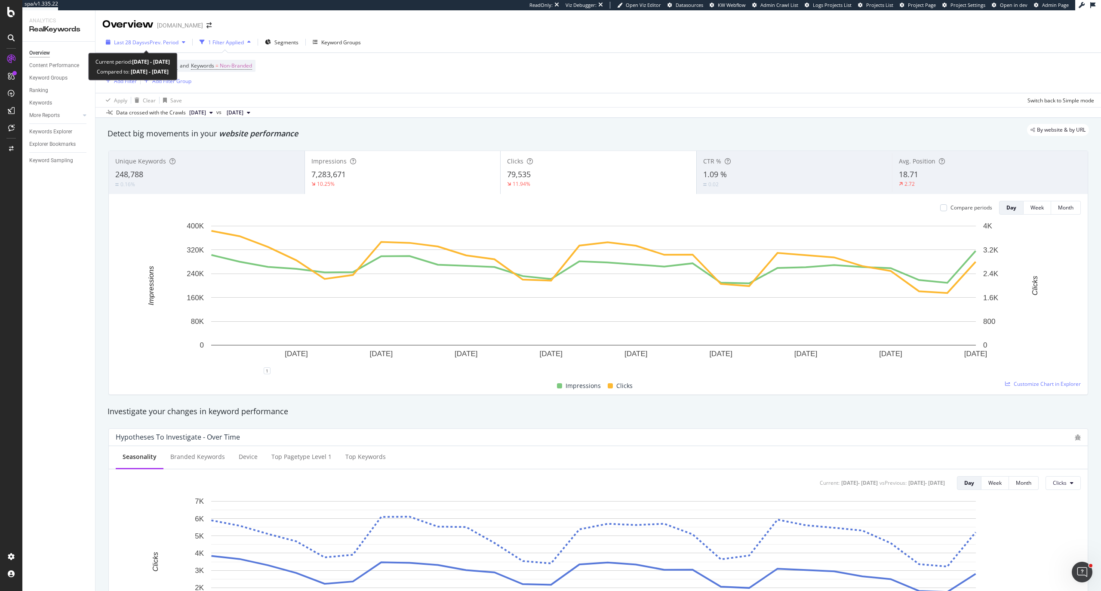
click at [156, 40] on span "vs Prev. Period" at bounding box center [161, 42] width 34 height 7
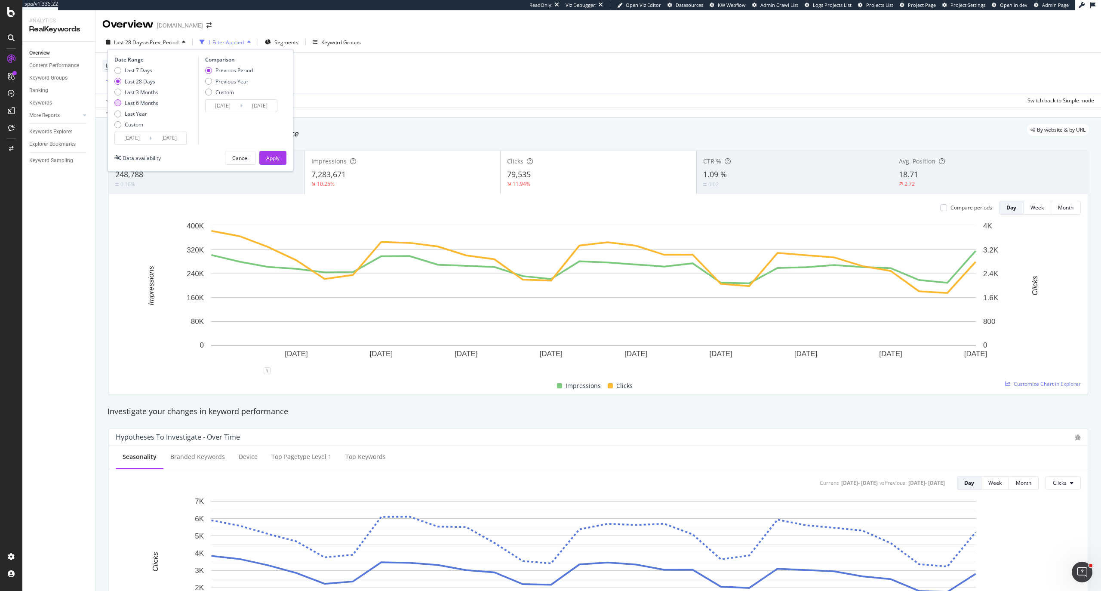
click at [154, 99] on div "Last 6 Months" at bounding box center [142, 102] width 34 height 7
type input "[DATE]"
click at [261, 154] on button "Apply" at bounding box center [272, 158] width 27 height 14
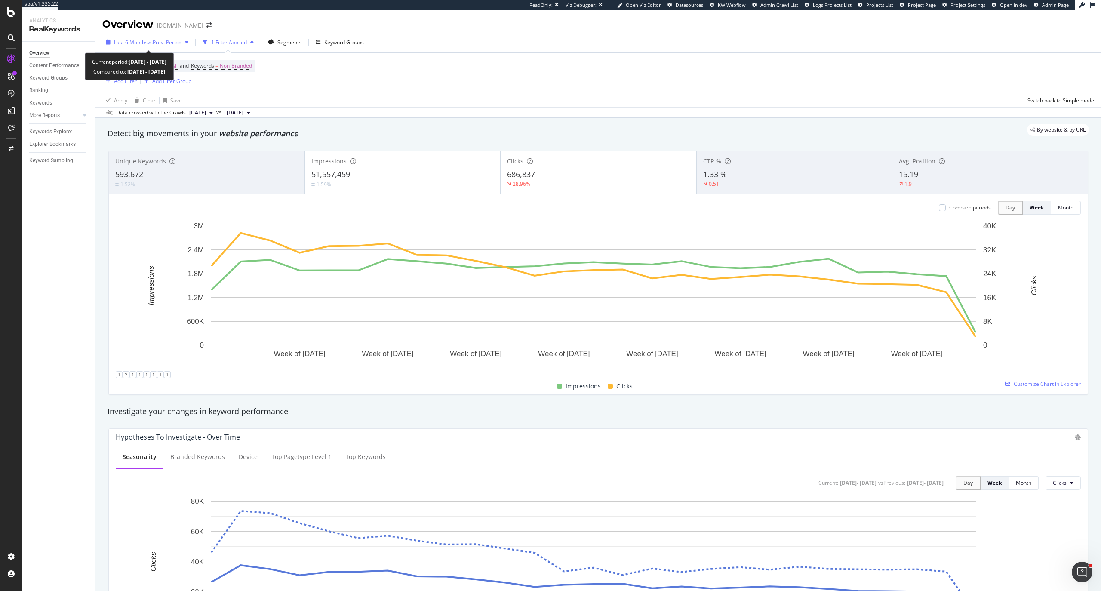
click at [178, 47] on div "Last 6 Months vs Prev. Period" at bounding box center [146, 42] width 89 height 13
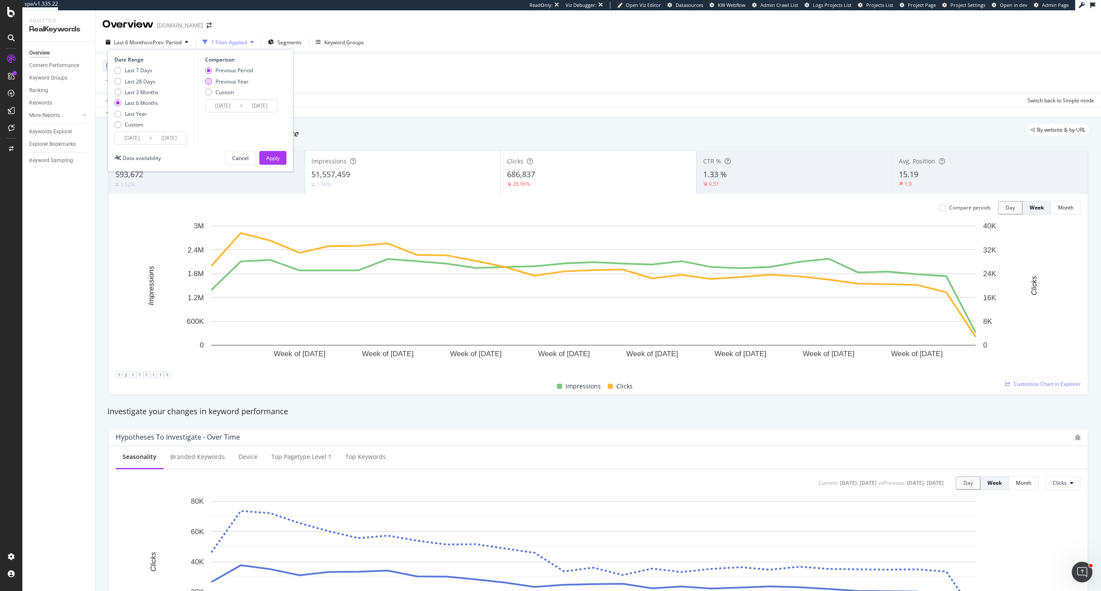
click at [218, 82] on div "Previous Year" at bounding box center [231, 81] width 33 height 7
type input "[DATE]"
click at [267, 159] on div "Apply" at bounding box center [272, 157] width 13 height 7
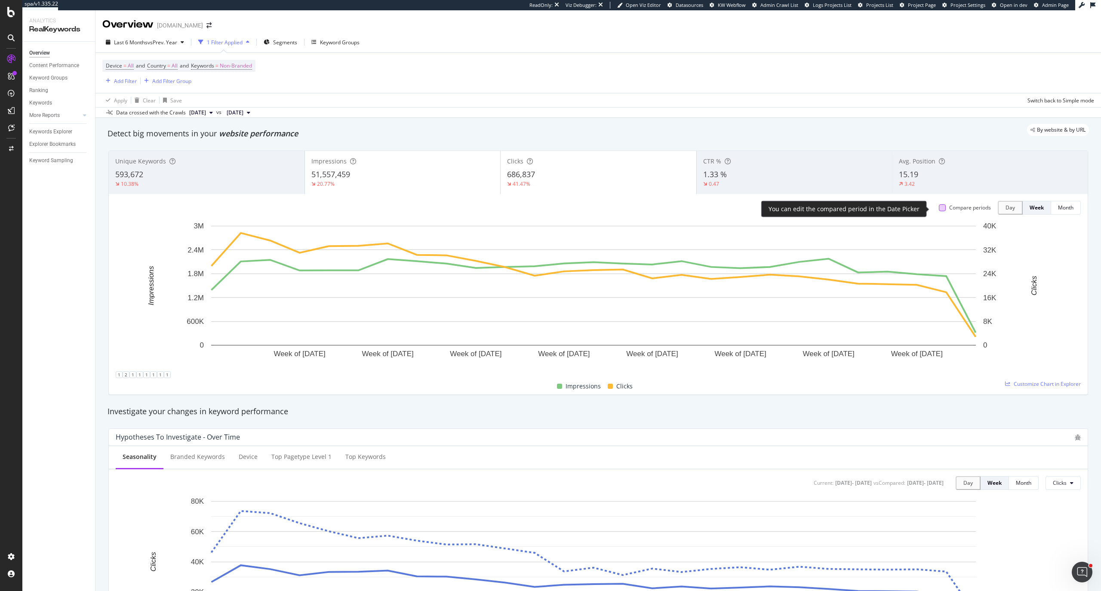
click at [939, 211] on div at bounding box center [942, 207] width 7 height 7
